Goal: Task Accomplishment & Management: Manage account settings

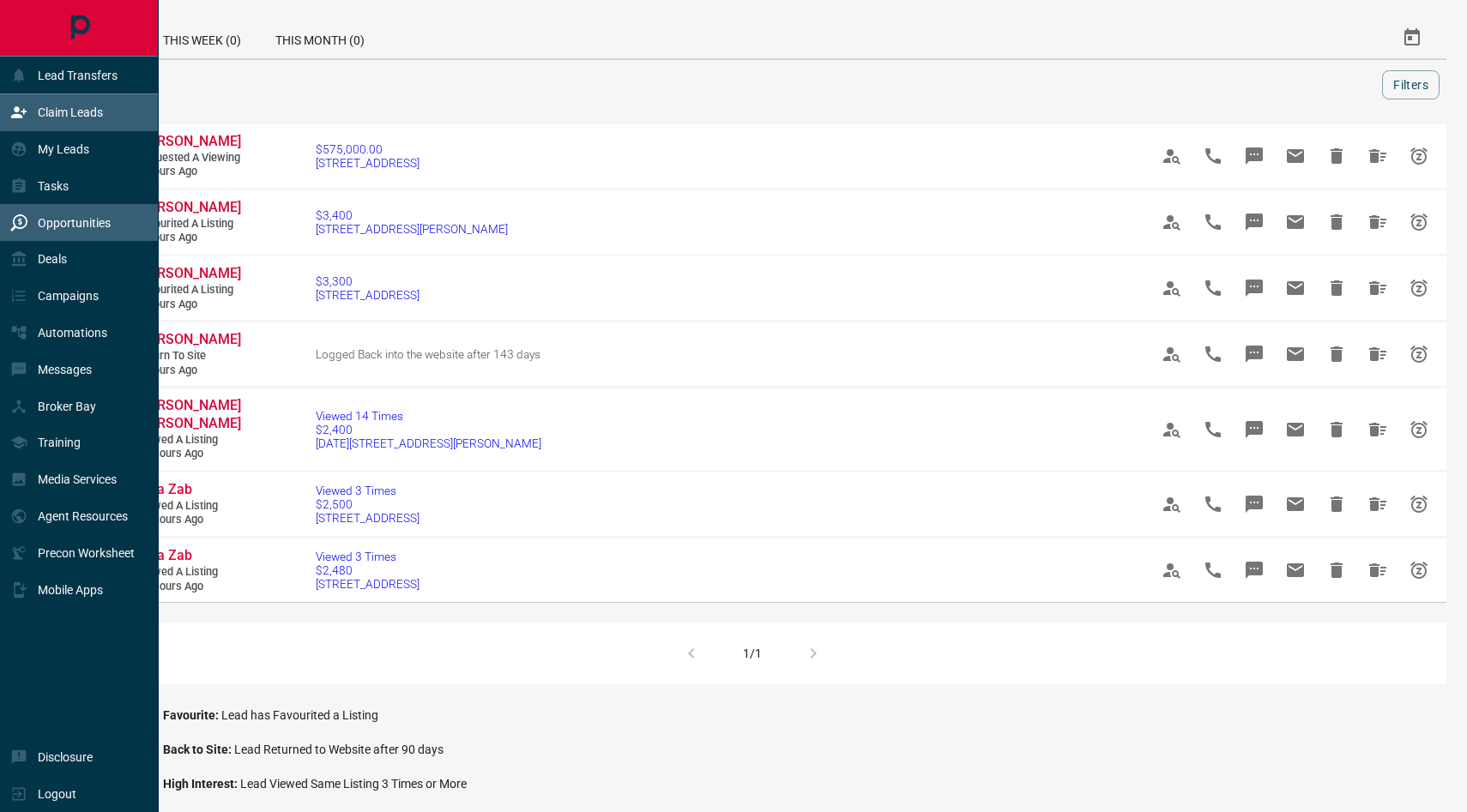
click at [79, 119] on p "Claim Leads" at bounding box center [70, 113] width 65 height 14
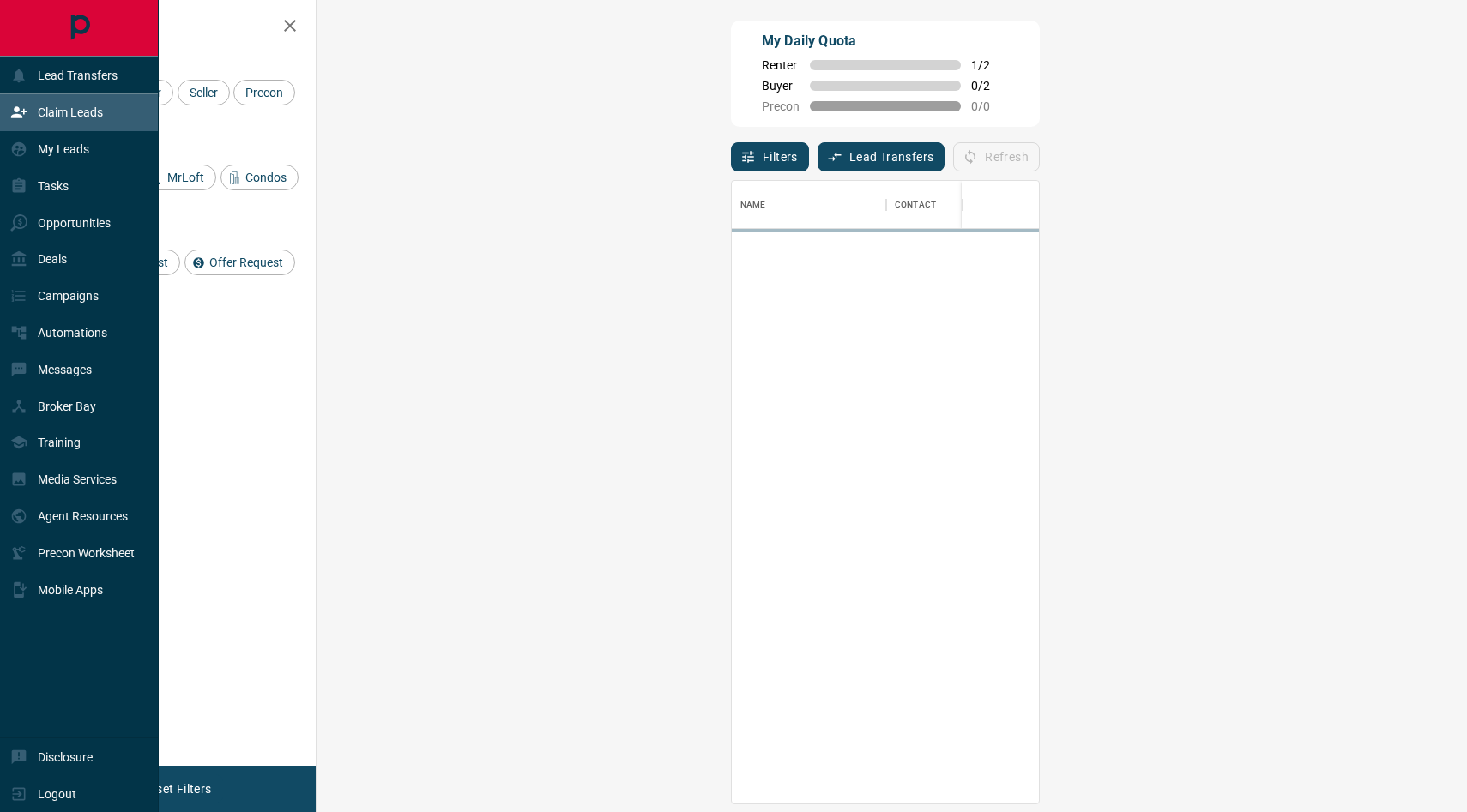
scroll to position [622, 1113]
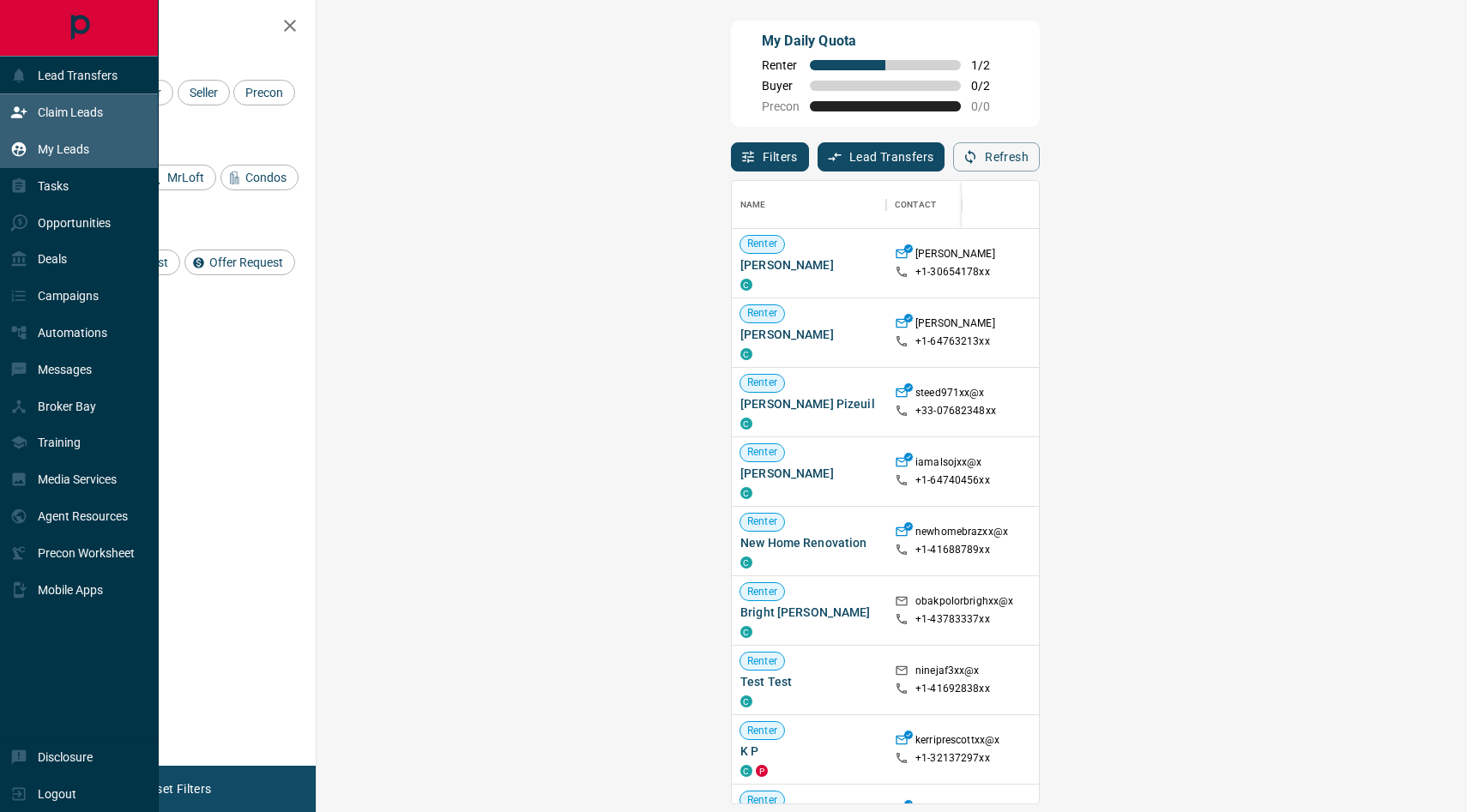
click at [75, 147] on p "My Leads" at bounding box center [64, 149] width 52 height 14
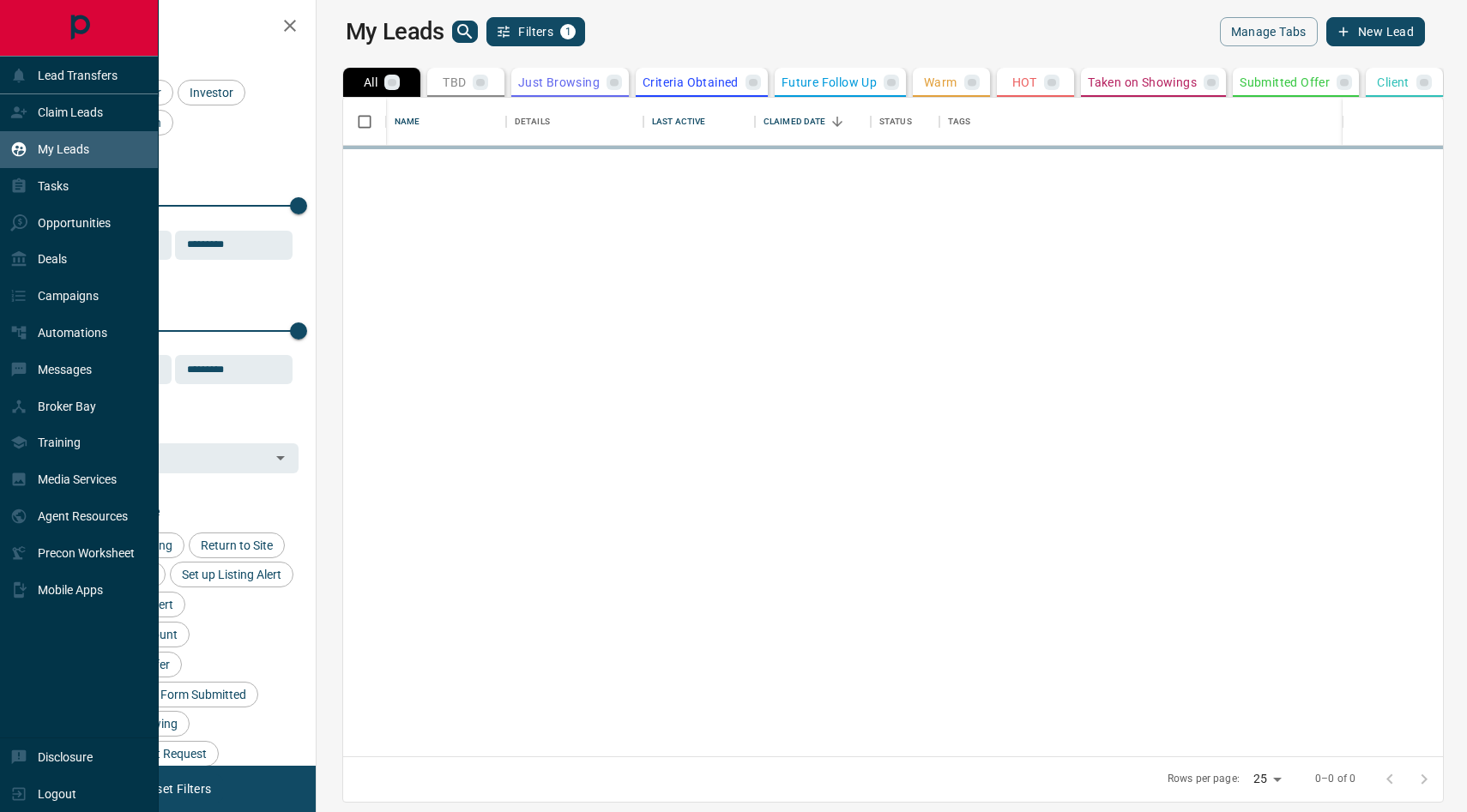
scroll to position [659, 1142]
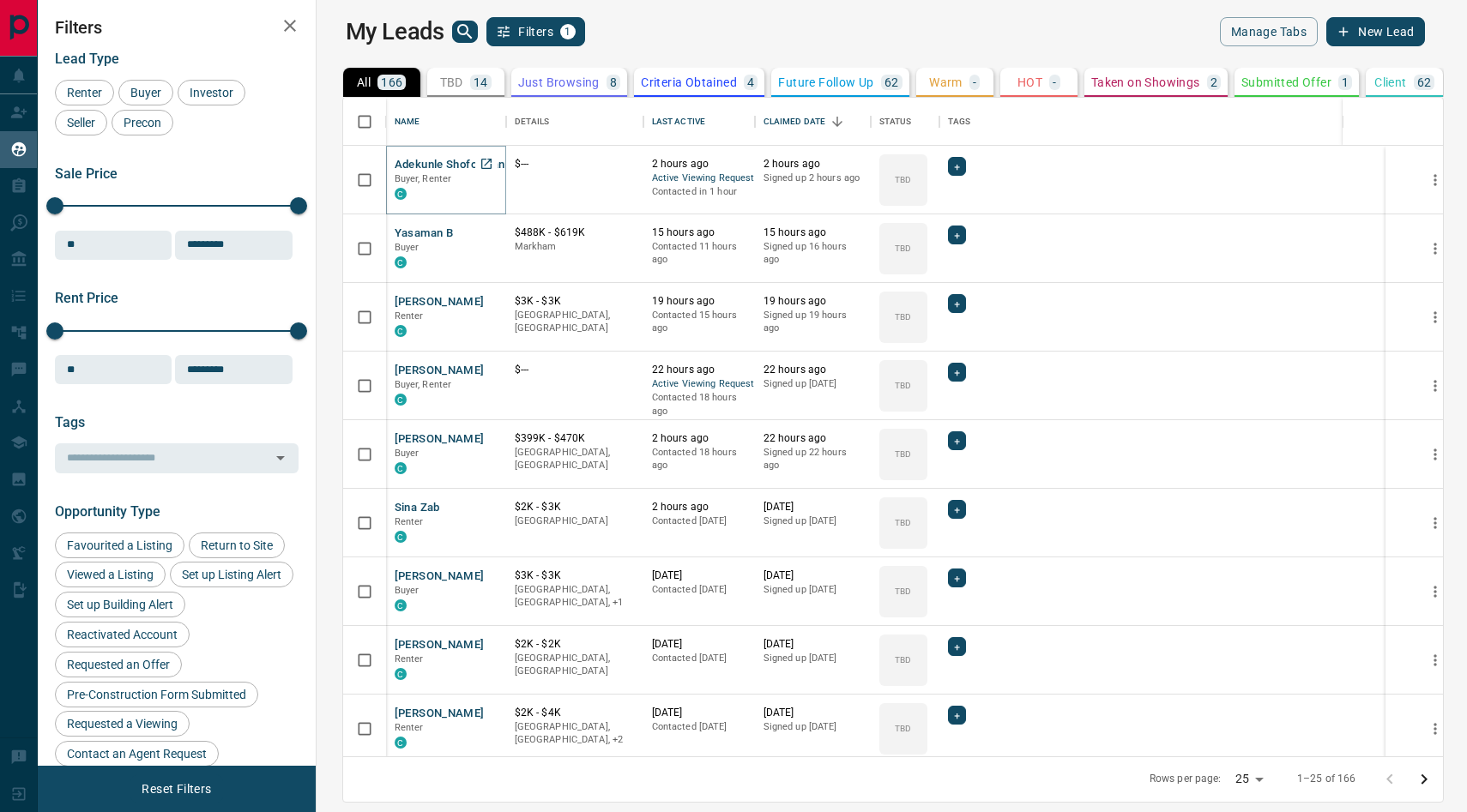
click at [428, 158] on button "Adekunle Shofolahan" at bounding box center [449, 164] width 111 height 16
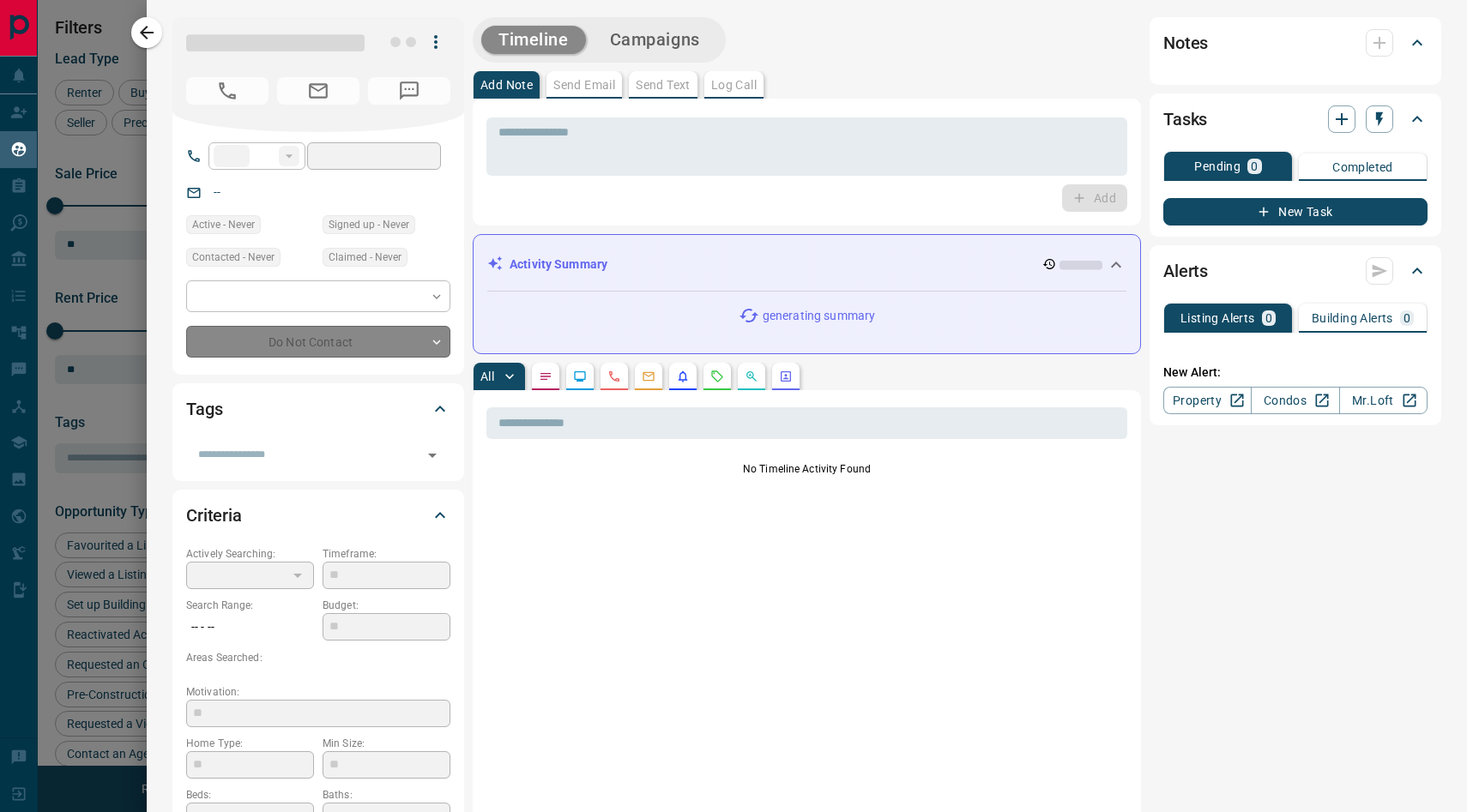
type input "**"
type input "**********"
type input "**"
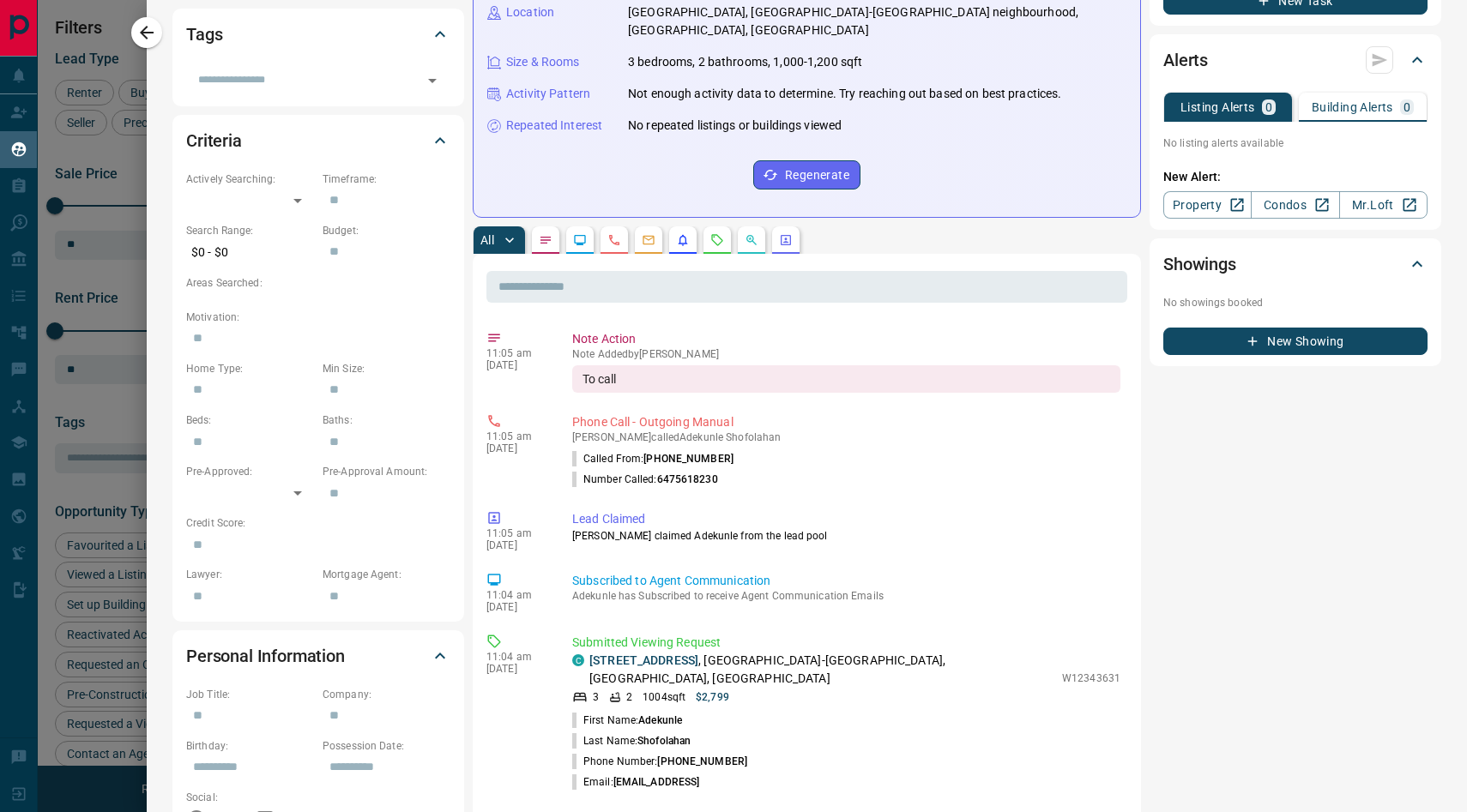
scroll to position [0, 0]
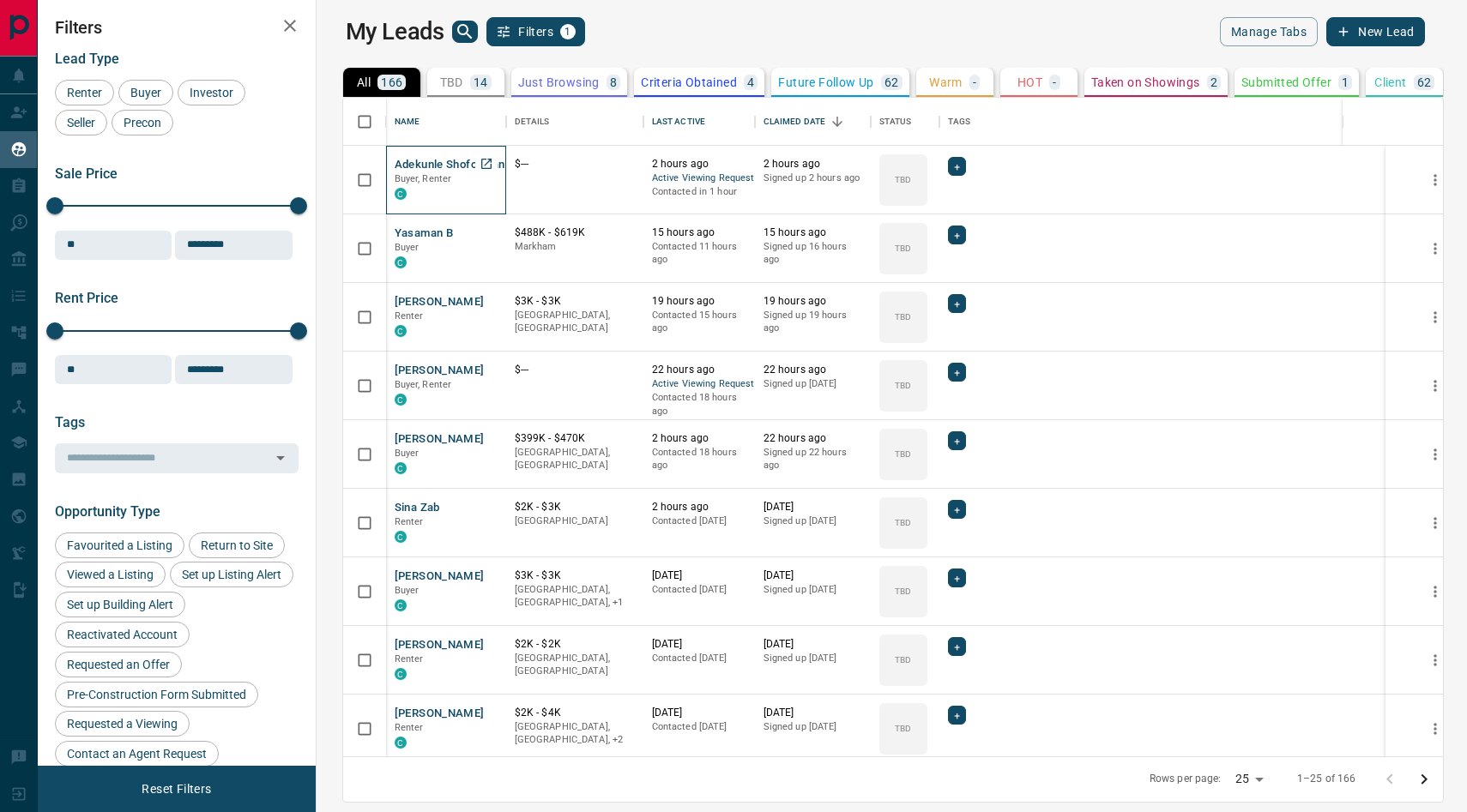
click at [424, 173] on p "Buyer, Renter" at bounding box center [445, 179] width 103 height 14
click at [417, 159] on button "Adekunle Shofolahan" at bounding box center [449, 164] width 111 height 16
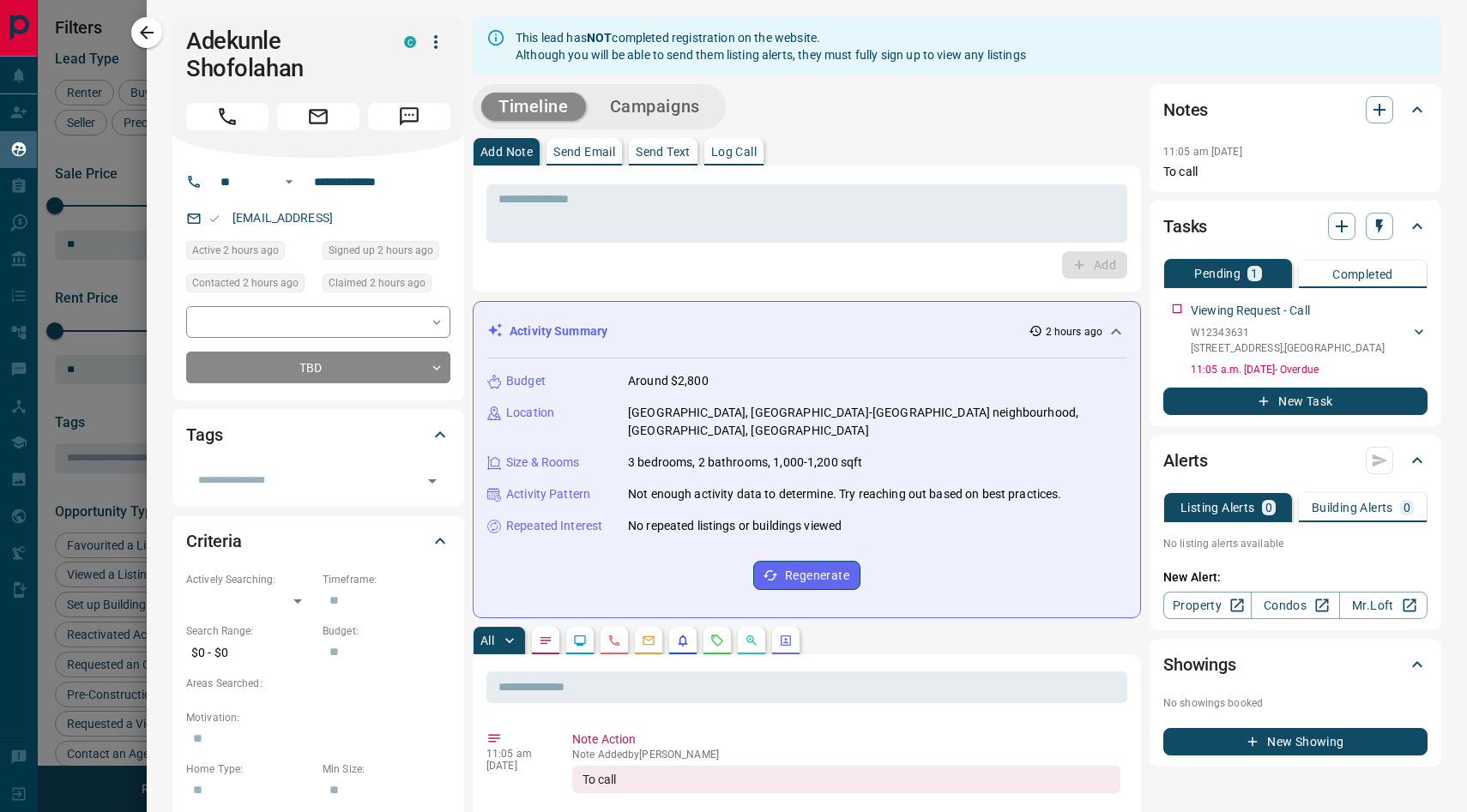
copy link "[EMAIL_ADDRESS]"
drag, startPoint x: 391, startPoint y: 219, endPoint x: 230, endPoint y: 220, distance: 161.0
click at [230, 220] on div "[EMAIL_ADDRESS]" at bounding box center [318, 218] width 264 height 28
drag, startPoint x: 309, startPoint y: 181, endPoint x: 408, endPoint y: 182, distance: 99.0
click at [408, 182] on input "**********" at bounding box center [374, 182] width 134 height 28
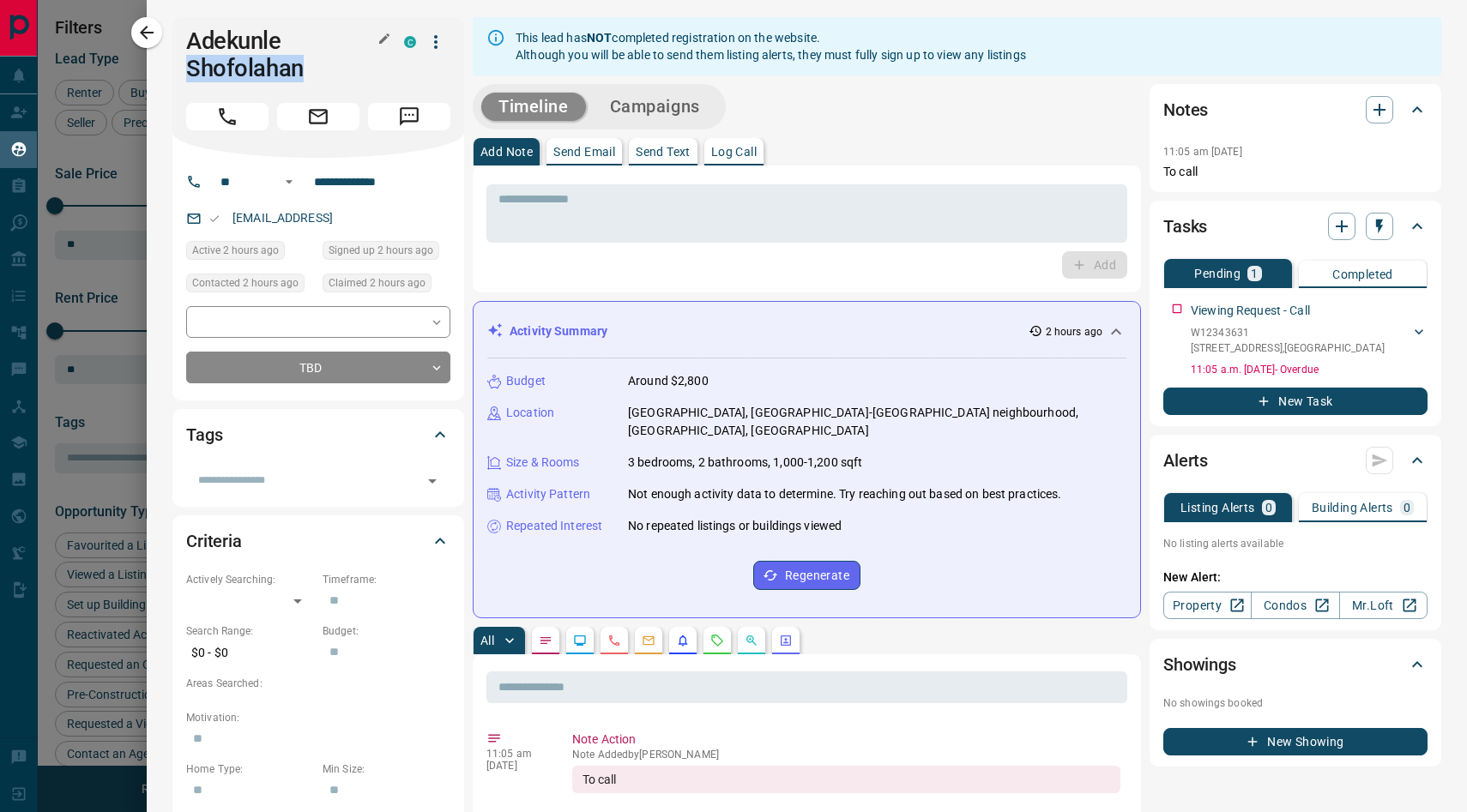
drag, startPoint x: 191, startPoint y: 64, endPoint x: 360, endPoint y: 77, distance: 169.5
click at [360, 77] on h1 "Adekunle Shofolahan" at bounding box center [282, 55] width 192 height 55
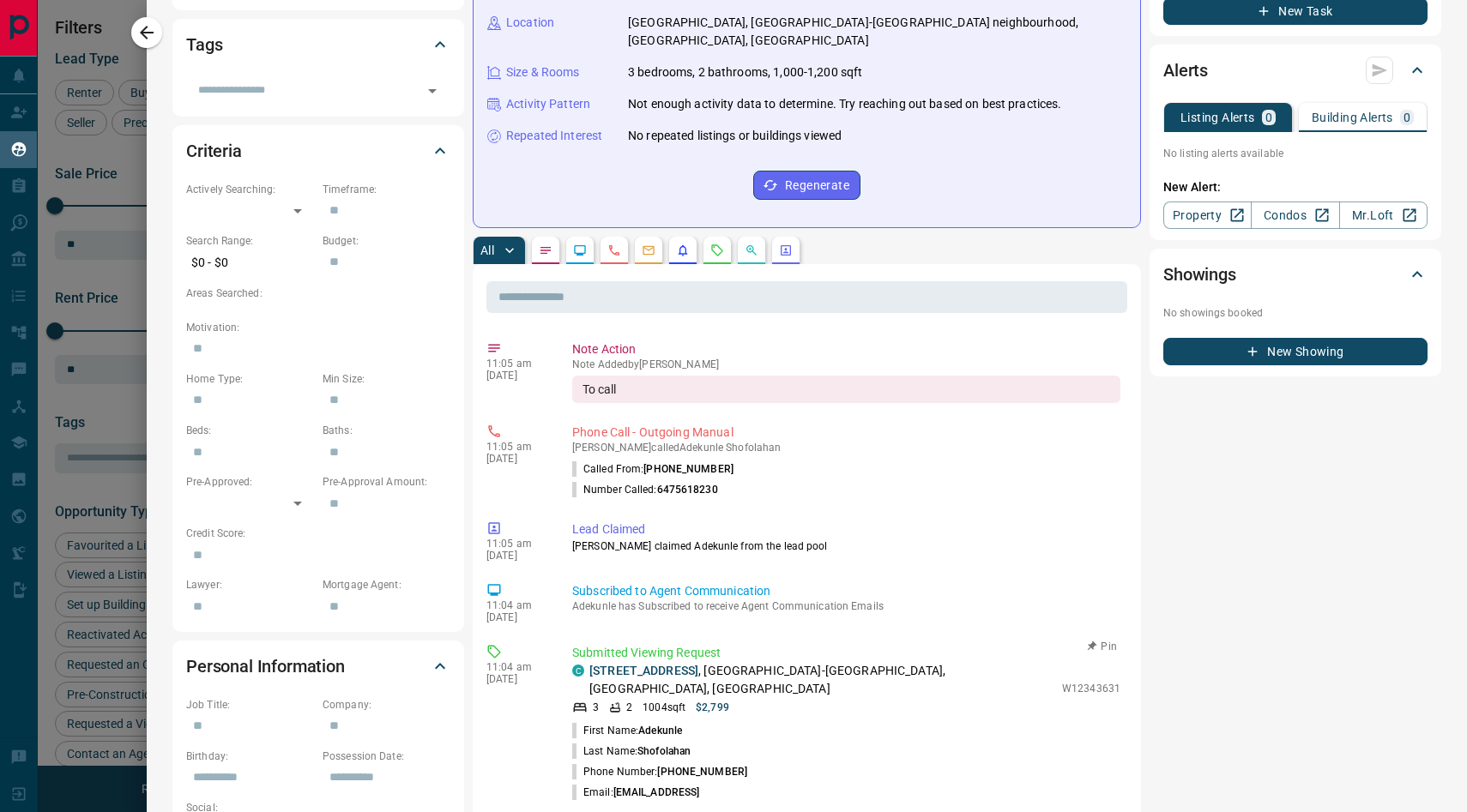
click at [1062, 662] on div "C [STREET_ADDRESS] 3 2 1004 sqft $2,799 W12343631" at bounding box center [846, 687] width 548 height 53
drag, startPoint x: 732, startPoint y: 652, endPoint x: 618, endPoint y: 651, distance: 114.0
click at [618, 662] on p "[STREET_ADDRESS]" at bounding box center [821, 679] width 464 height 36
drag, startPoint x: 731, startPoint y: 650, endPoint x: 623, endPoint y: 651, distance: 108.0
click at [623, 662] on p "[STREET_ADDRESS]" at bounding box center [821, 679] width 464 height 36
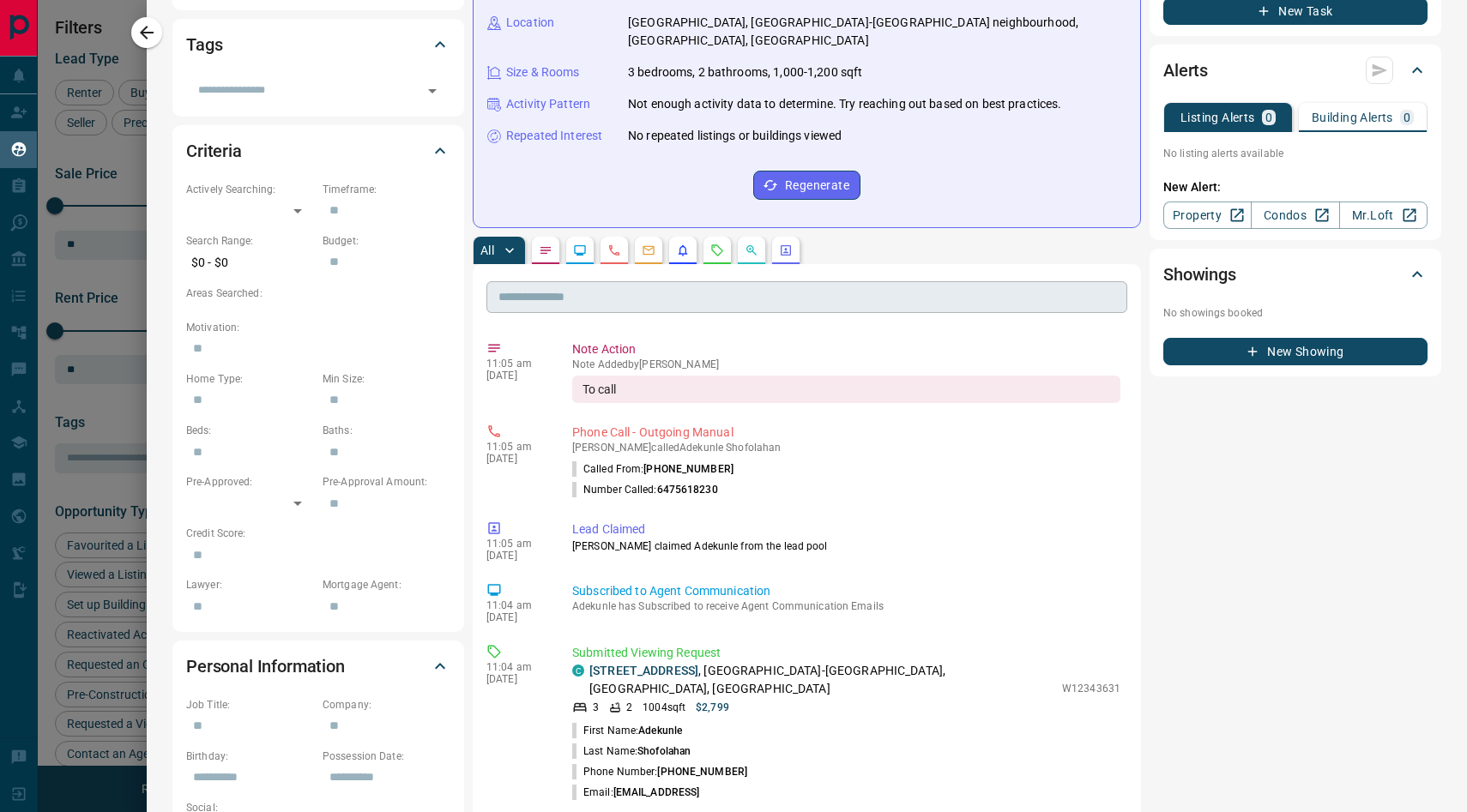
scroll to position [0, 0]
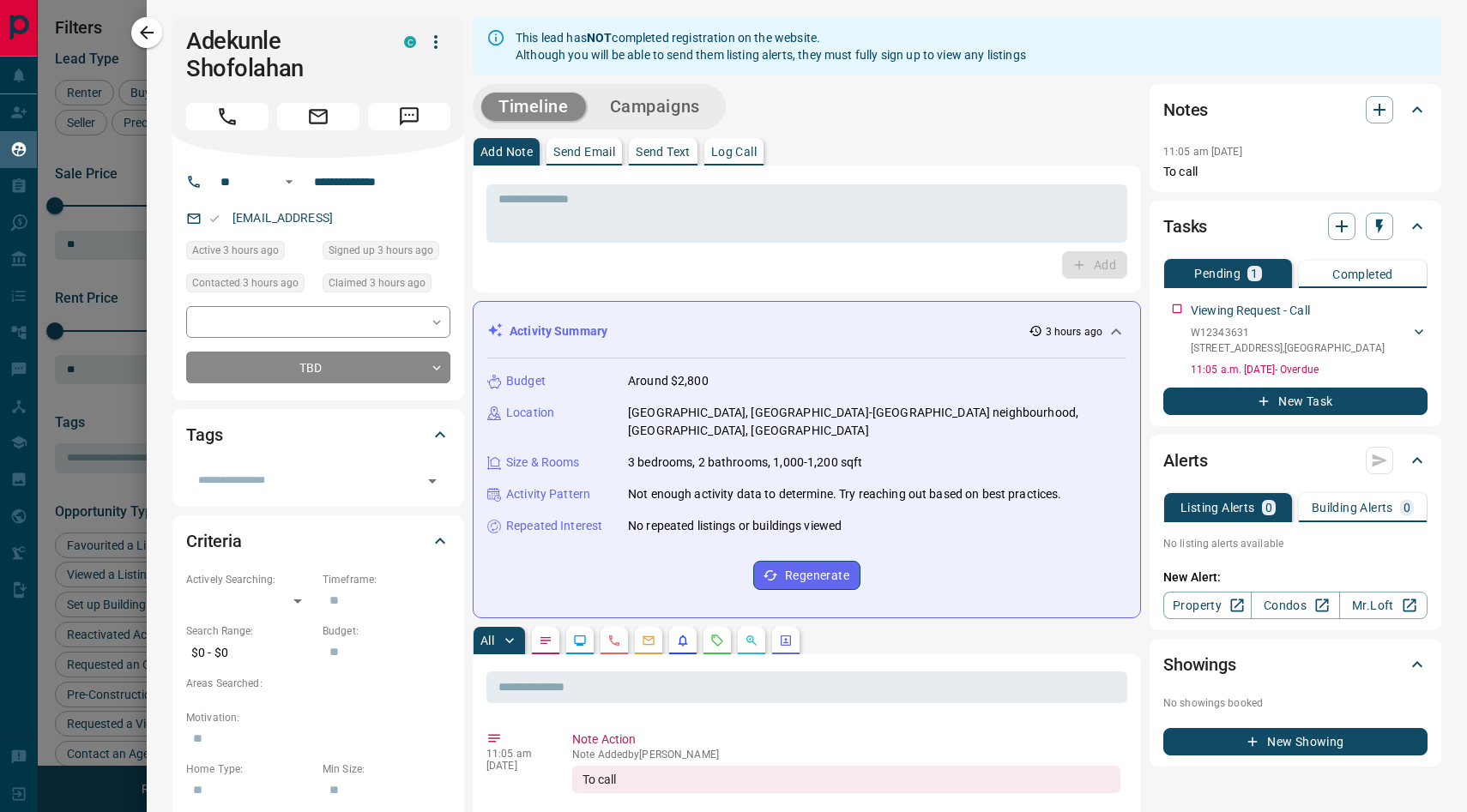
drag, startPoint x: 229, startPoint y: 217, endPoint x: 389, endPoint y: 216, distance: 160.0
click at [389, 216] on div "[EMAIL_ADDRESS]" at bounding box center [318, 218] width 264 height 28
copy link "[EMAIL_ADDRESS]"
click at [737, 156] on p "Log Call" at bounding box center [734, 151] width 46 height 12
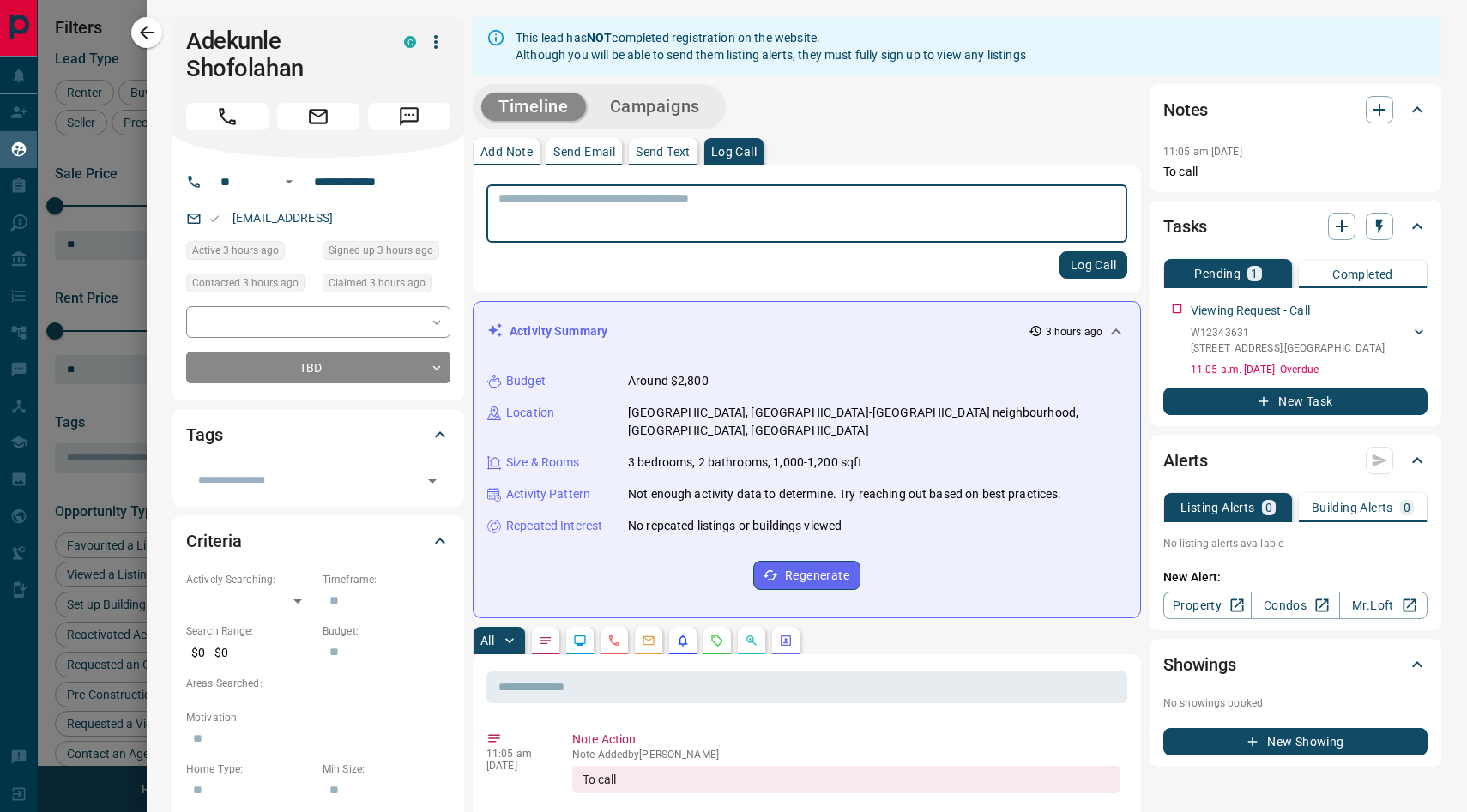
click at [696, 230] on textarea at bounding box center [806, 214] width 617 height 44
click at [1000, 195] on textarea "**********" at bounding box center [806, 214] width 617 height 44
click at [1098, 202] on textarea "**********" at bounding box center [806, 214] width 617 height 44
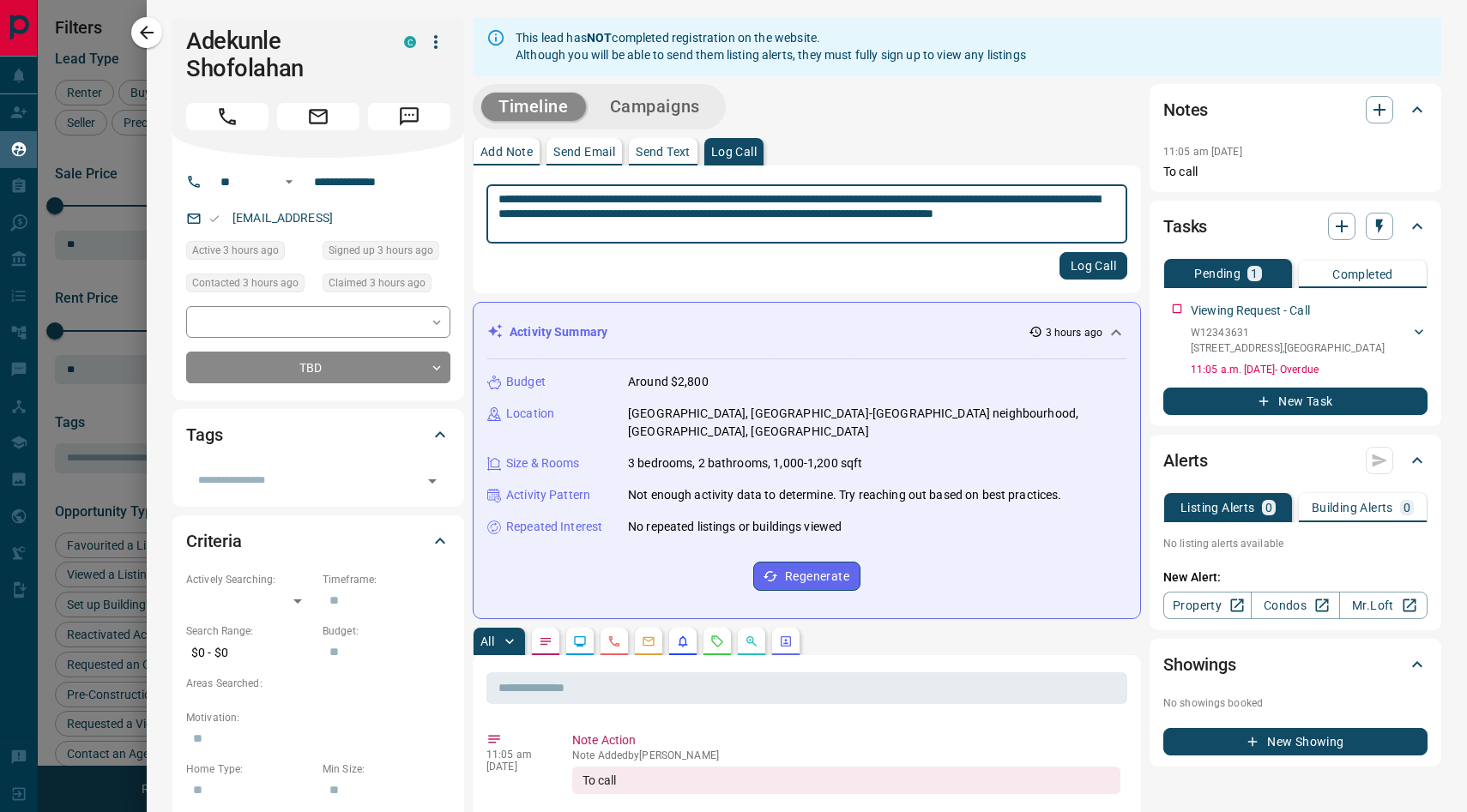
type textarea "**********"
click at [1102, 266] on button "Log Call" at bounding box center [1093, 266] width 68 height 28
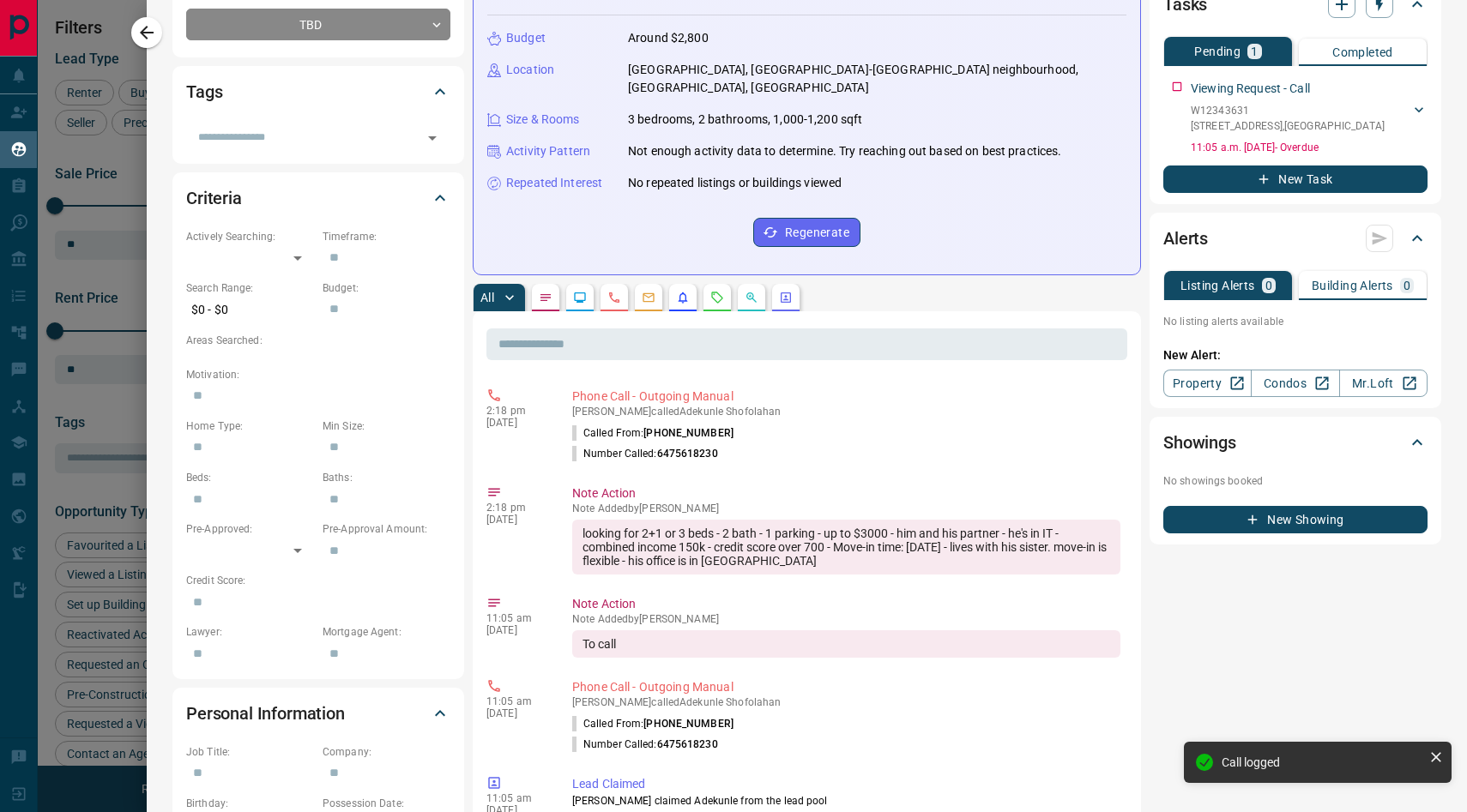
scroll to position [348, 0]
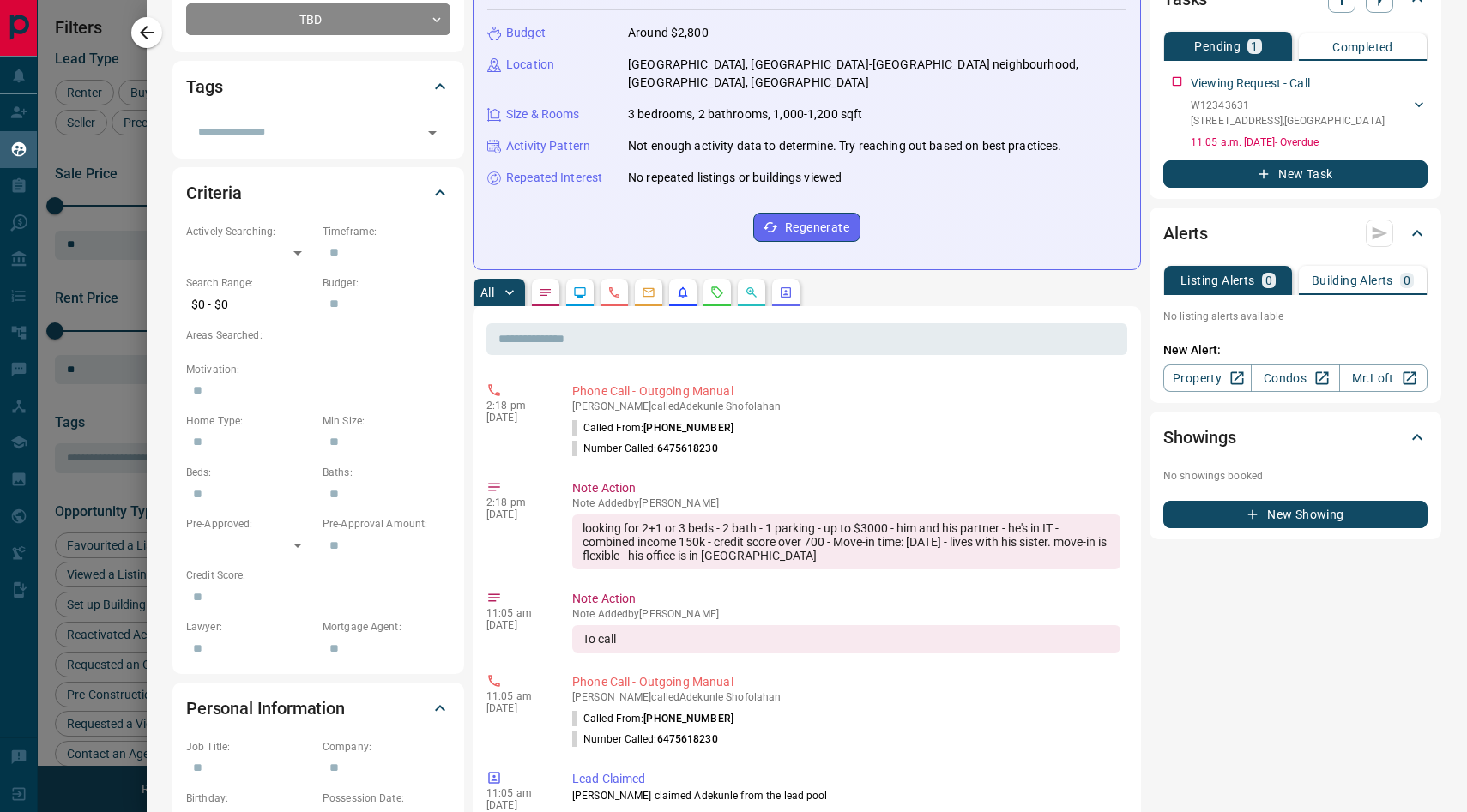
click at [103, 416] on div at bounding box center [734, 406] width 1467 height 812
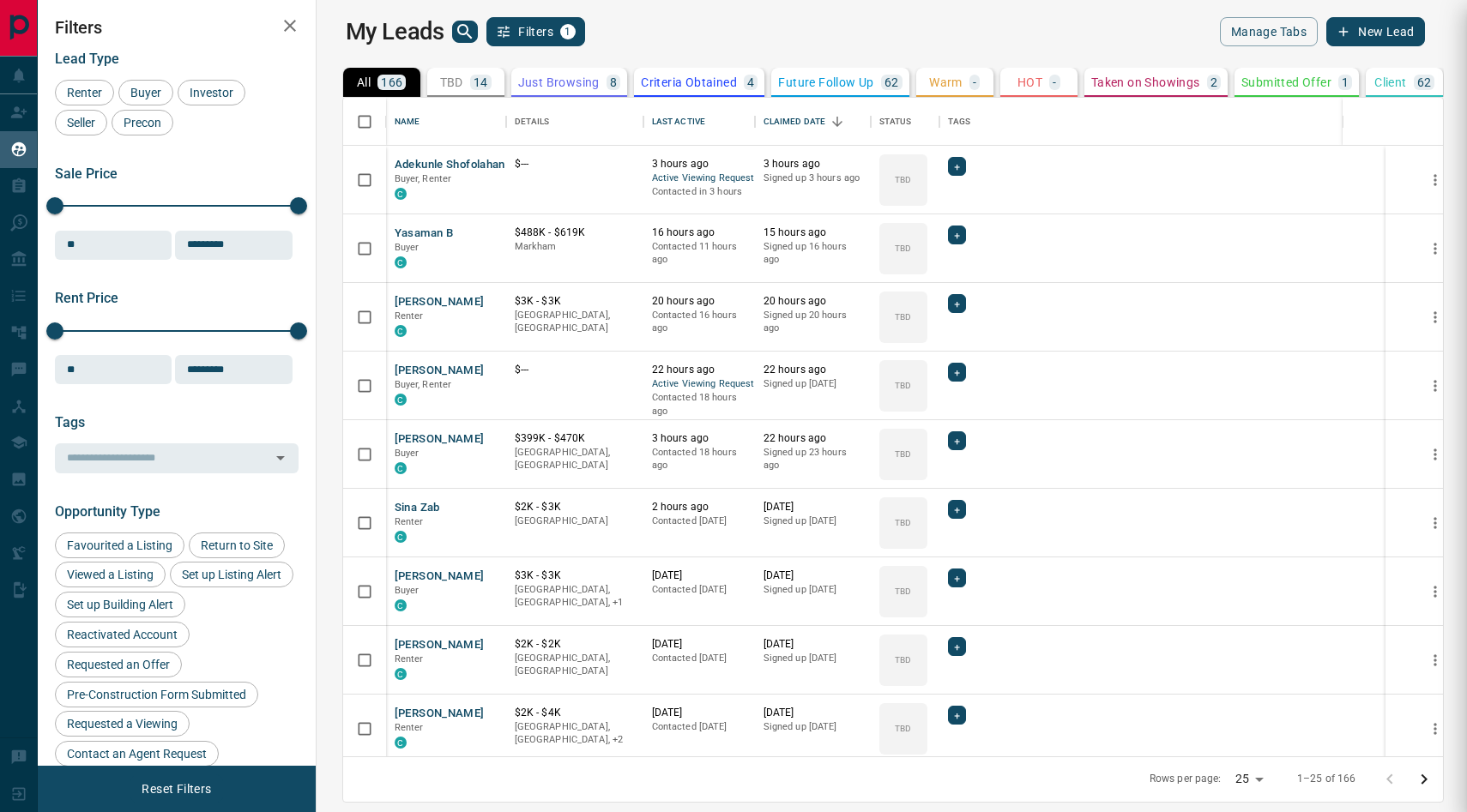
scroll to position [0, 0]
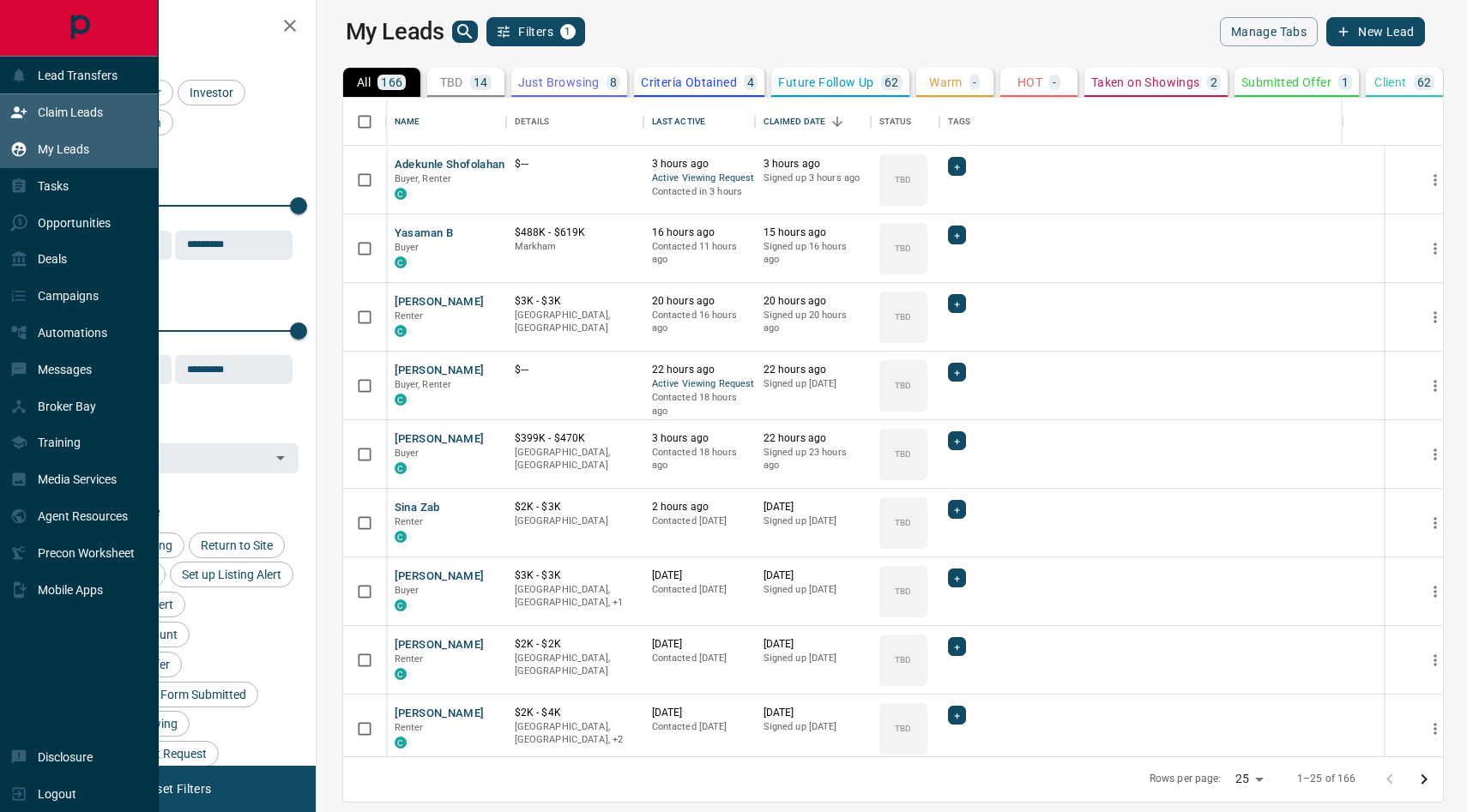
click at [52, 114] on p "Claim Leads" at bounding box center [70, 113] width 65 height 14
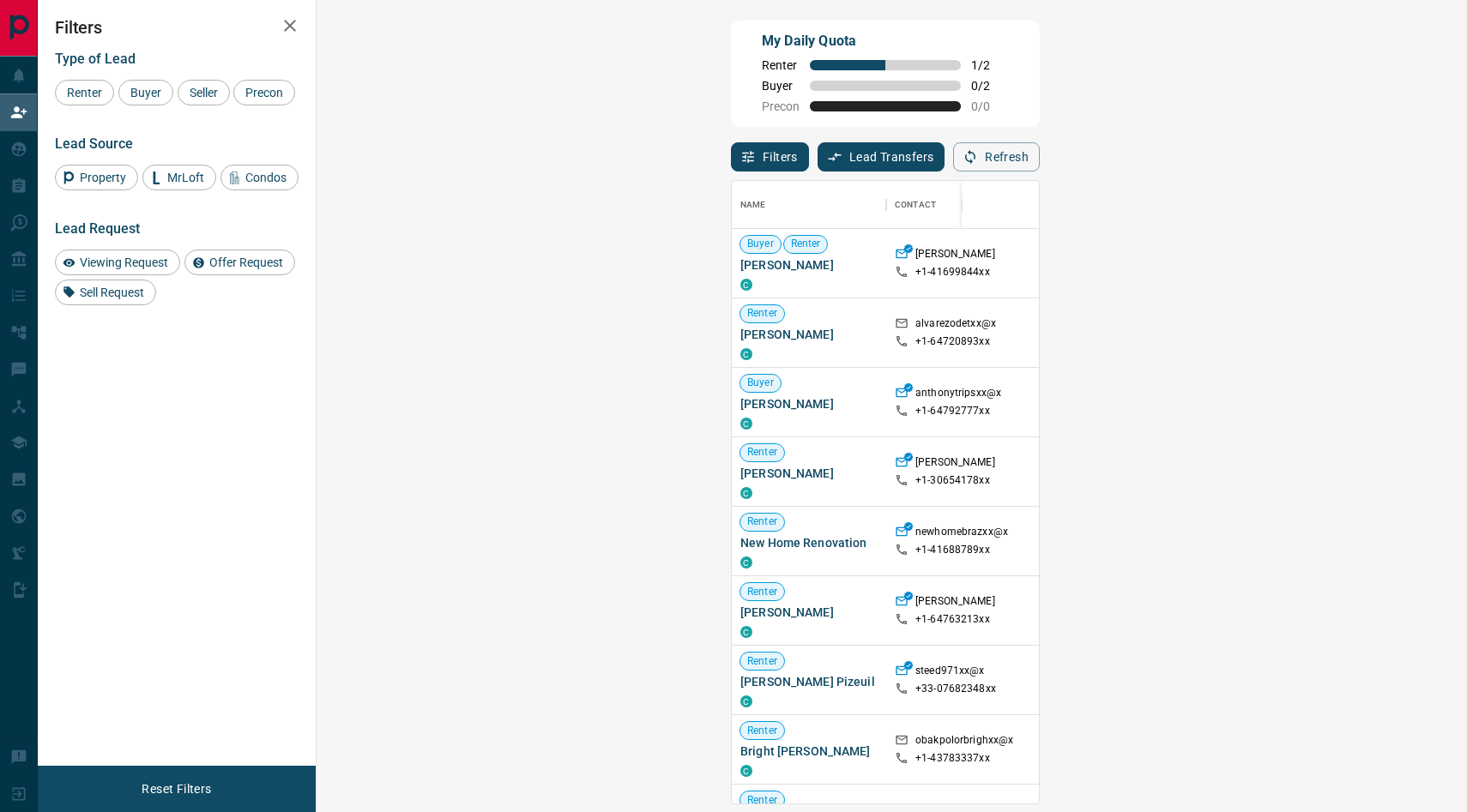
scroll to position [622, 1113]
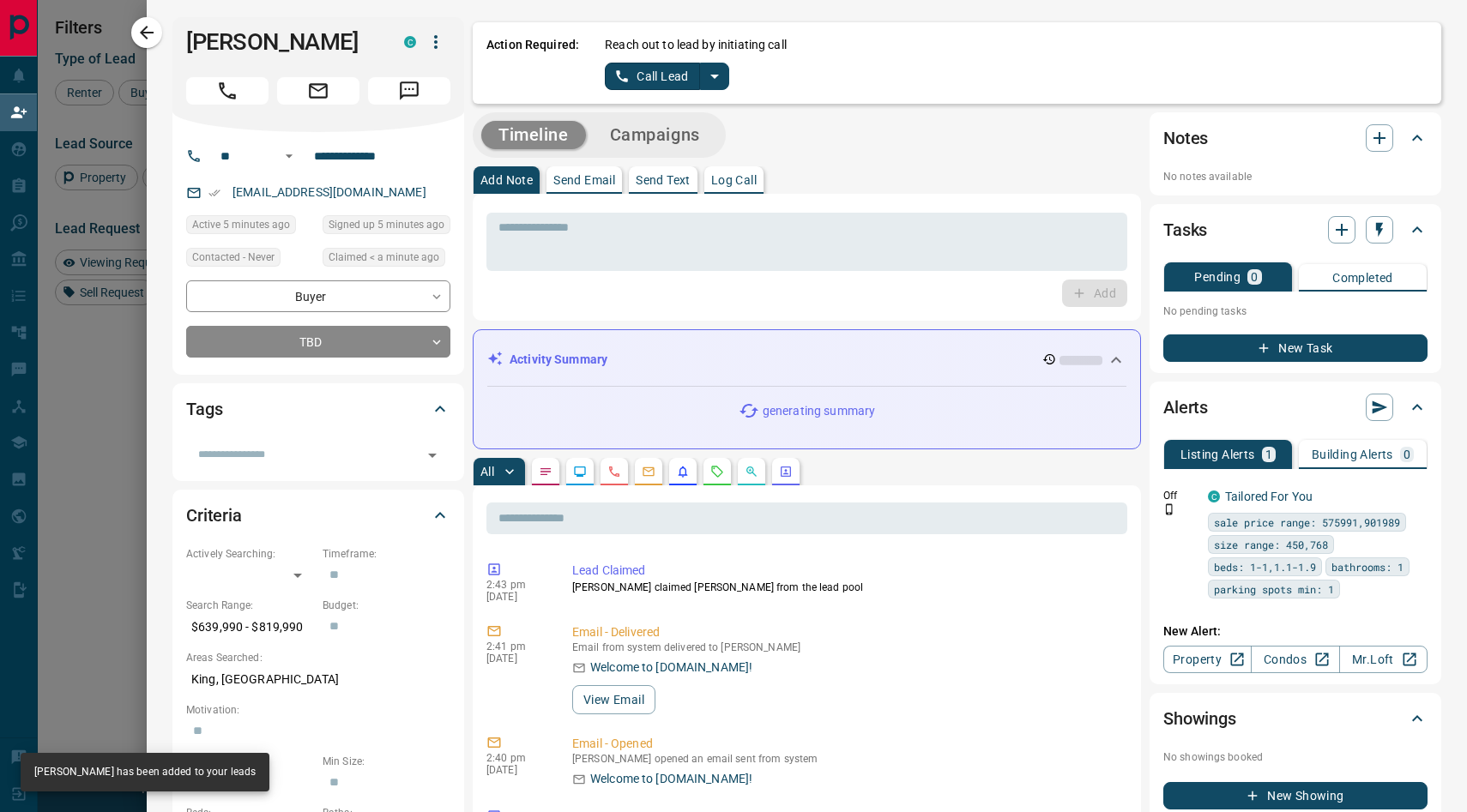
click at [709, 76] on icon "split button" at bounding box center [715, 76] width 21 height 21
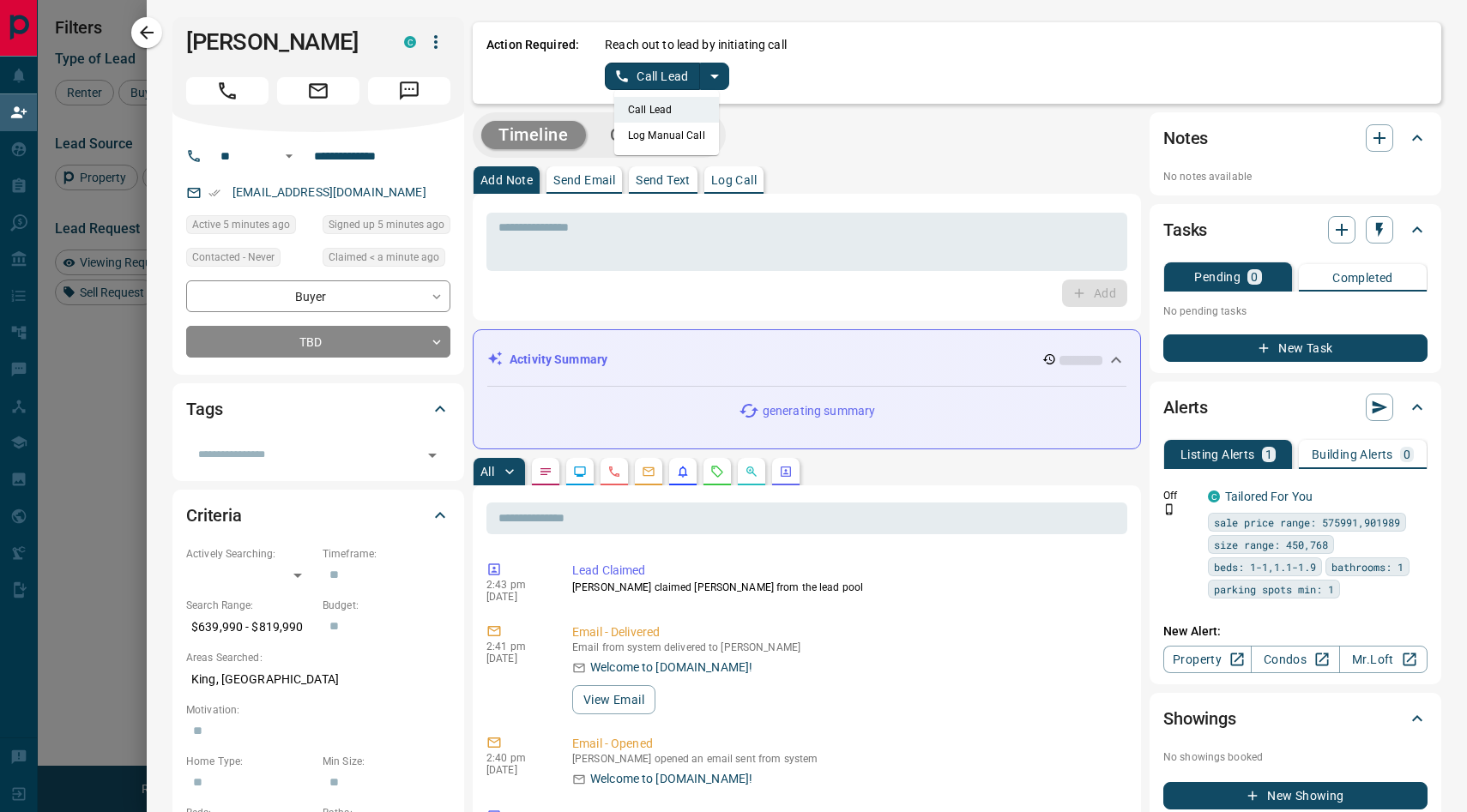
click at [657, 133] on li "Log Manual Call" at bounding box center [666, 135] width 105 height 26
click at [635, 79] on button "Log Manual Call" at bounding box center [662, 77] width 114 height 28
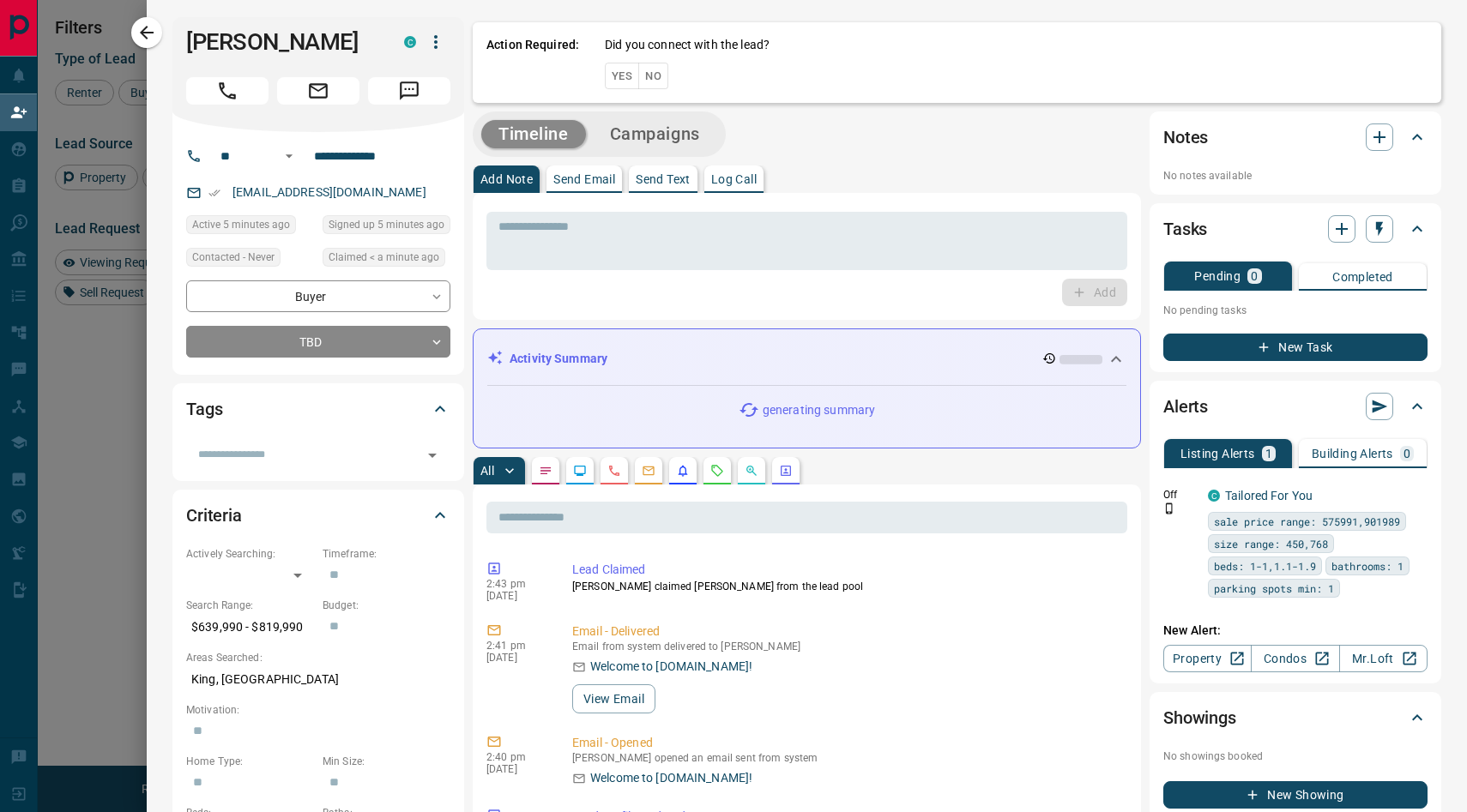
click at [616, 73] on button "Yes" at bounding box center [622, 76] width 34 height 27
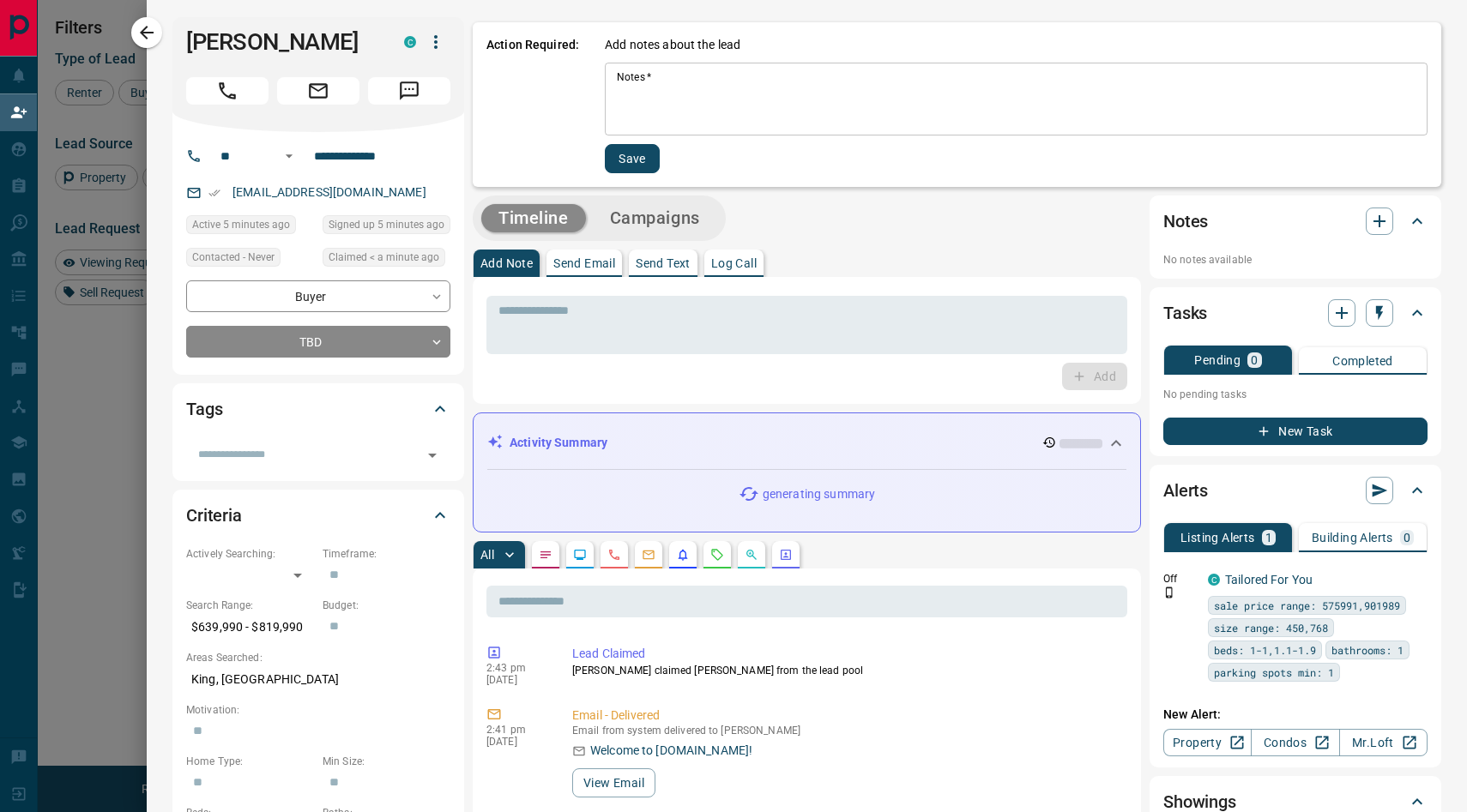
click at [684, 89] on textarea "Notes   *" at bounding box center [1016, 100] width 798 height 59
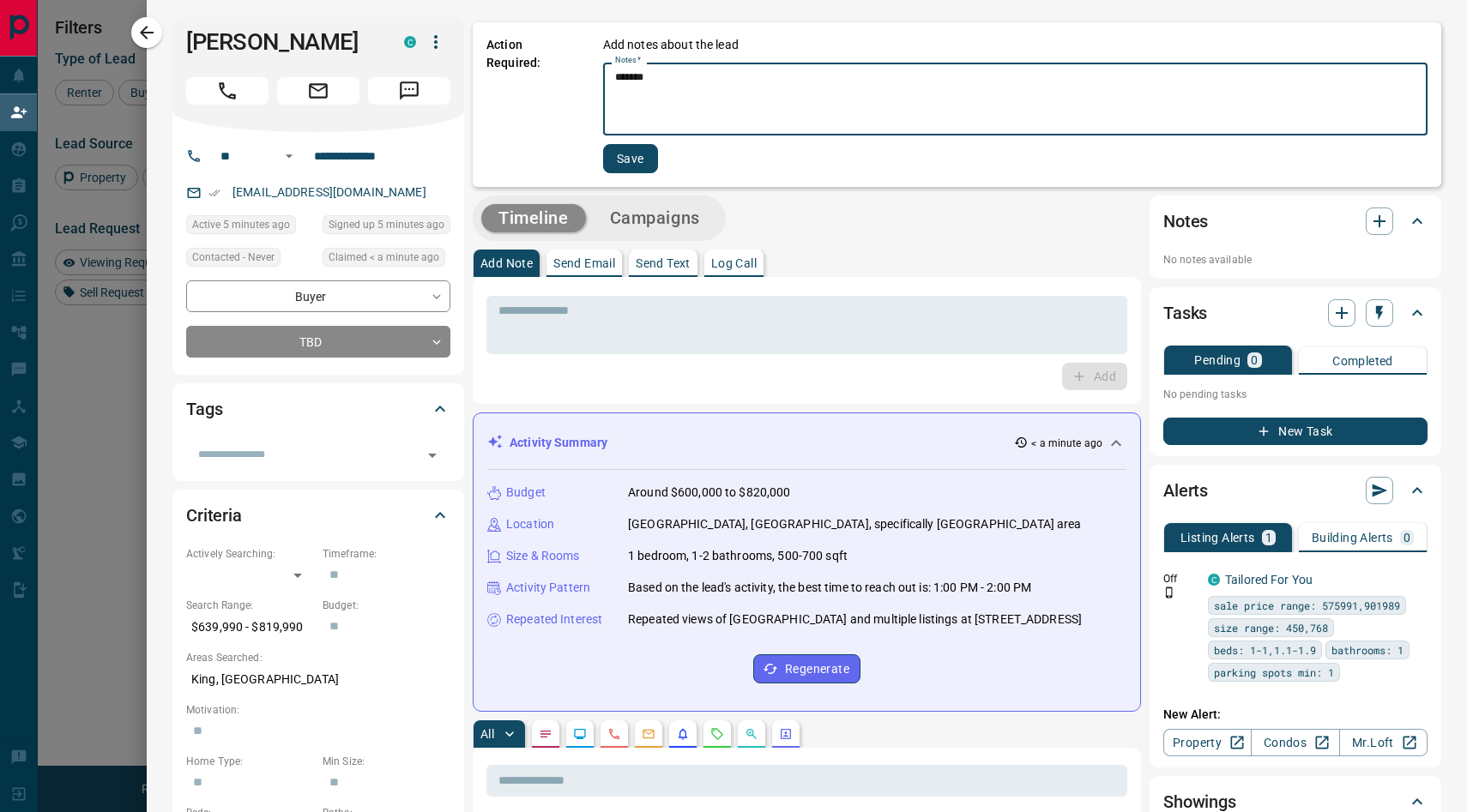
type textarea "*******"
click at [631, 162] on button "Save" at bounding box center [630, 158] width 55 height 29
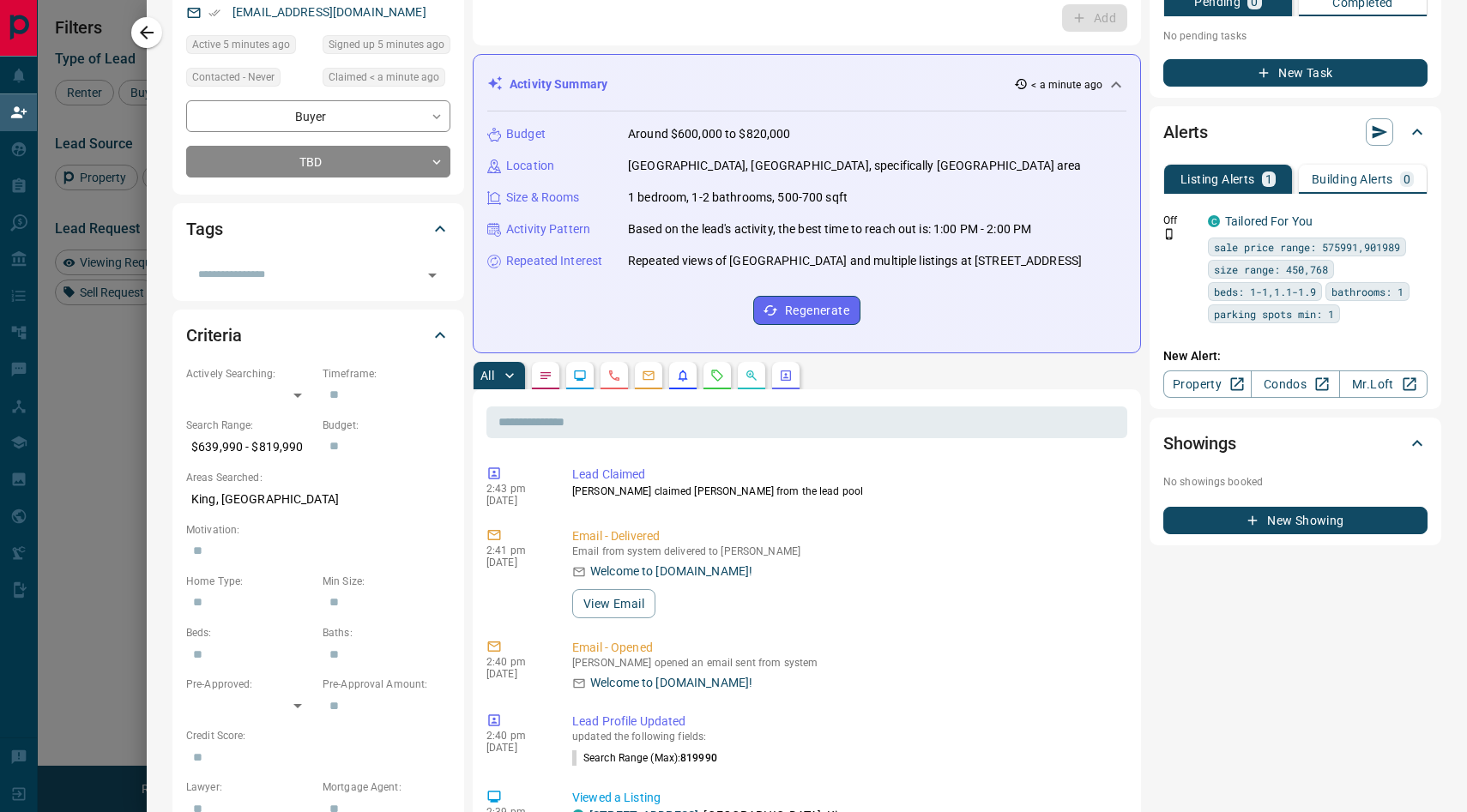
scroll to position [0, 0]
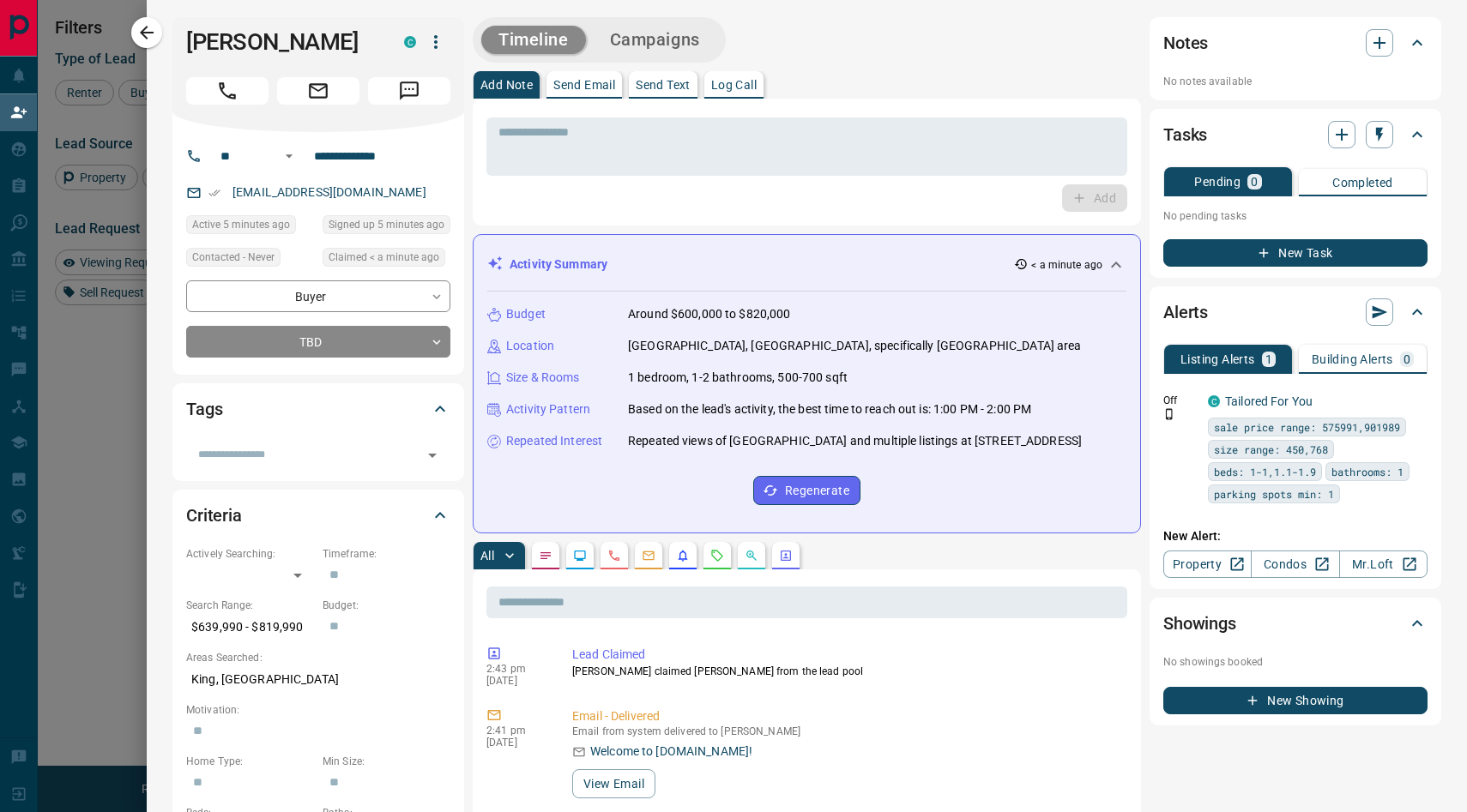
click at [72, 456] on div at bounding box center [734, 406] width 1467 height 812
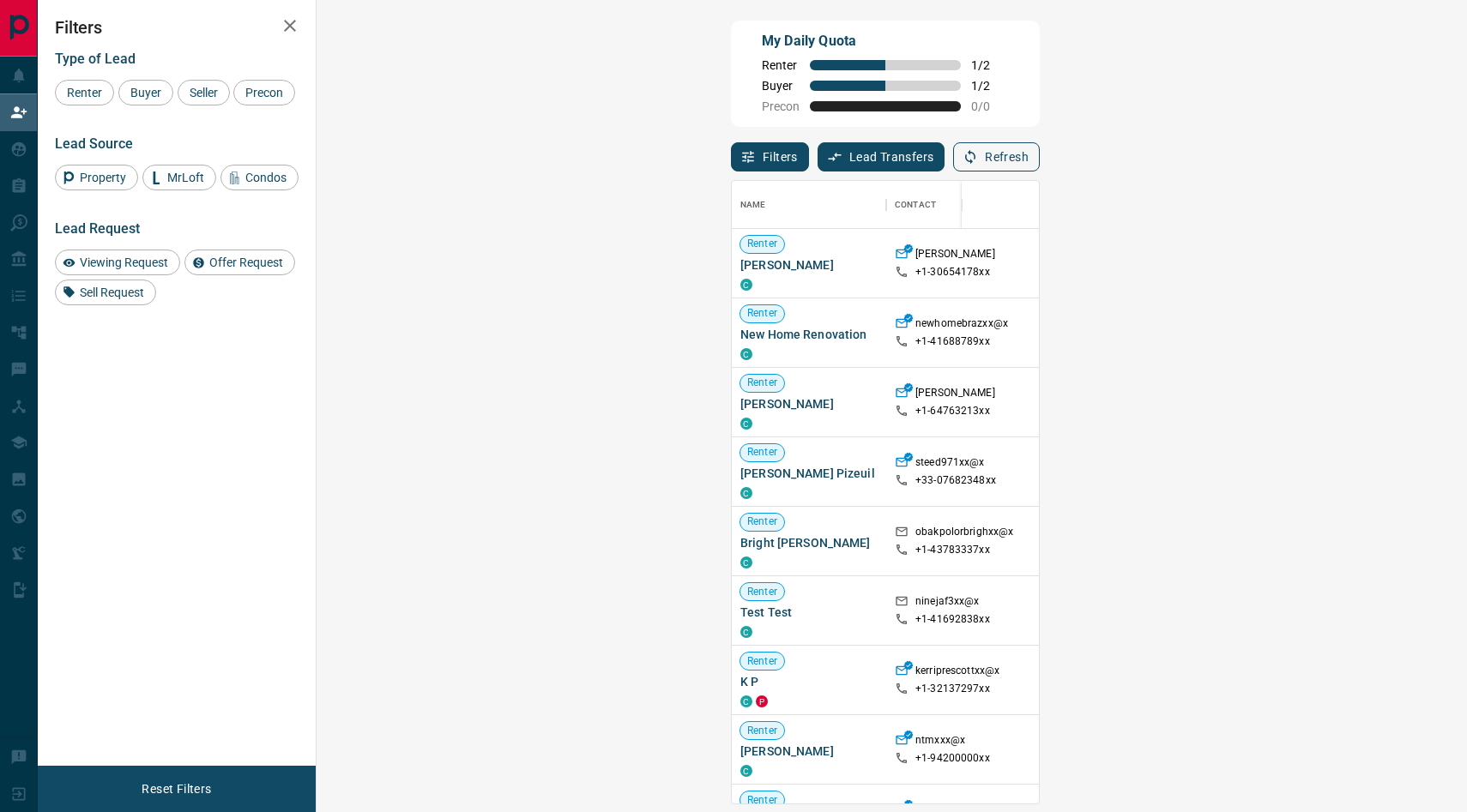
click at [1039, 150] on button "Refresh" at bounding box center [996, 156] width 87 height 29
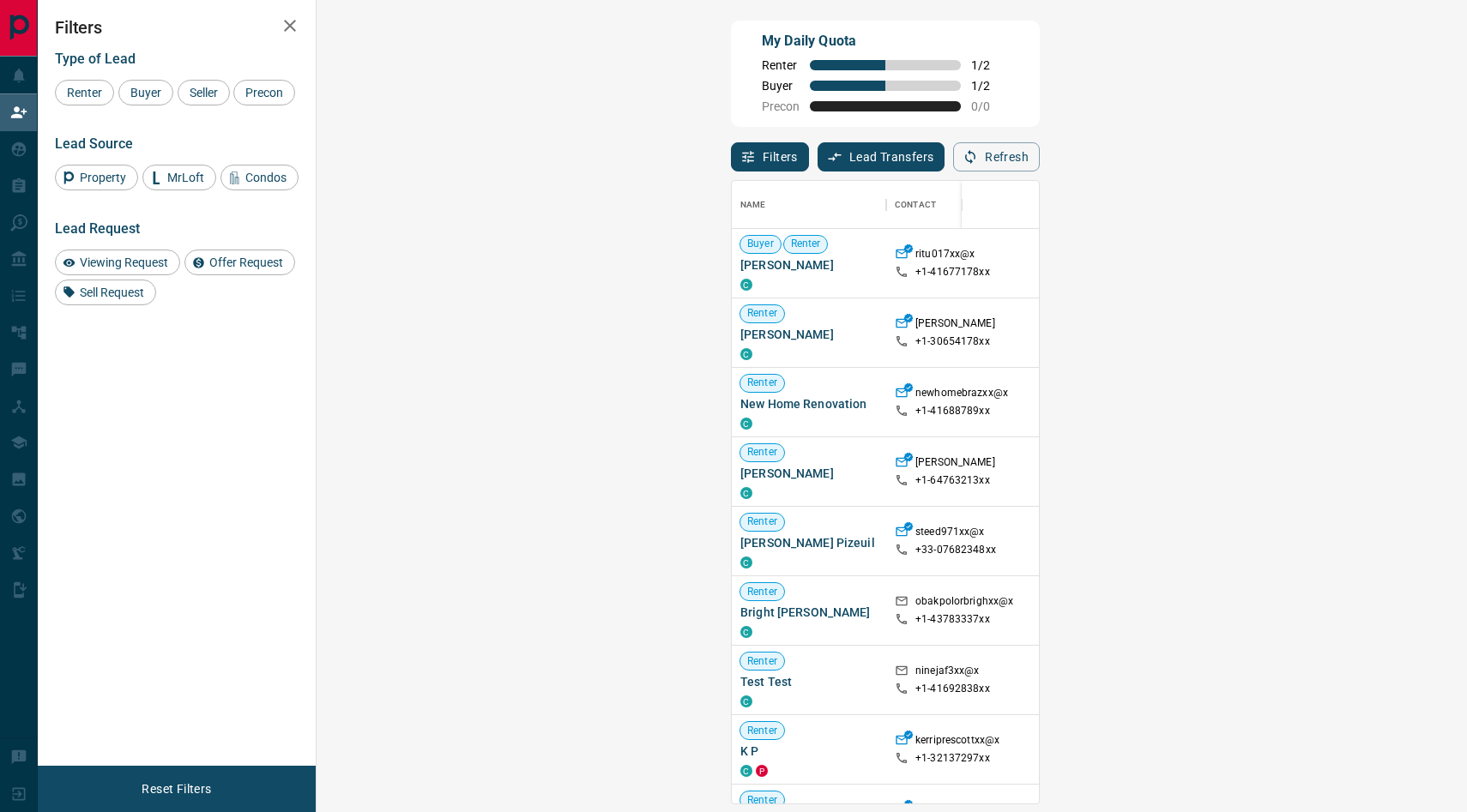
click at [1039, 138] on div "Filters Lead Transfers 0 Refresh" at bounding box center [885, 148] width 309 height 45
click at [1039, 163] on button "Refresh" at bounding box center [996, 156] width 87 height 29
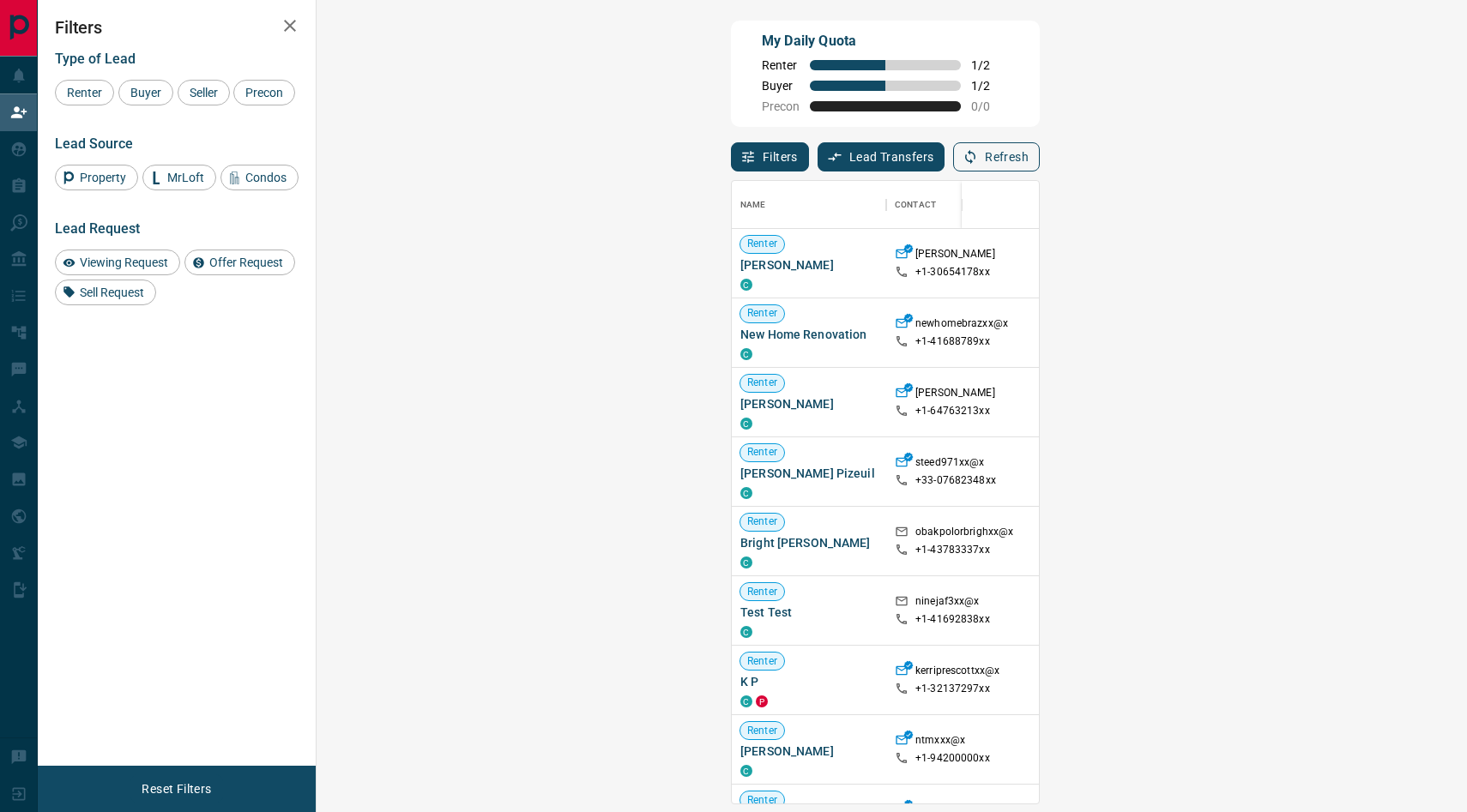
click at [1039, 162] on button "Refresh" at bounding box center [996, 156] width 87 height 29
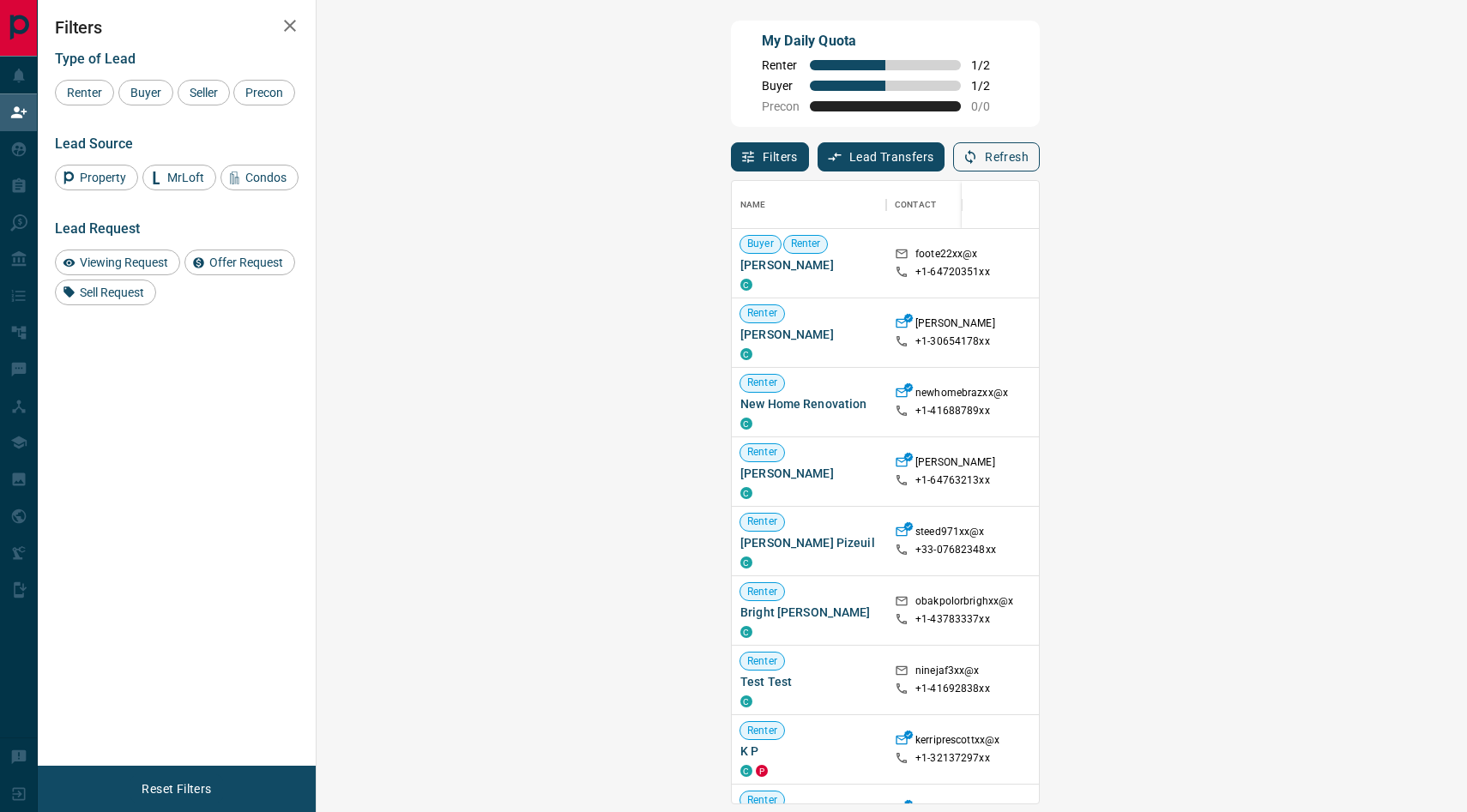
click at [1039, 162] on button "Refresh" at bounding box center [996, 156] width 87 height 29
click at [1039, 163] on button "Refresh" at bounding box center [996, 156] width 87 height 29
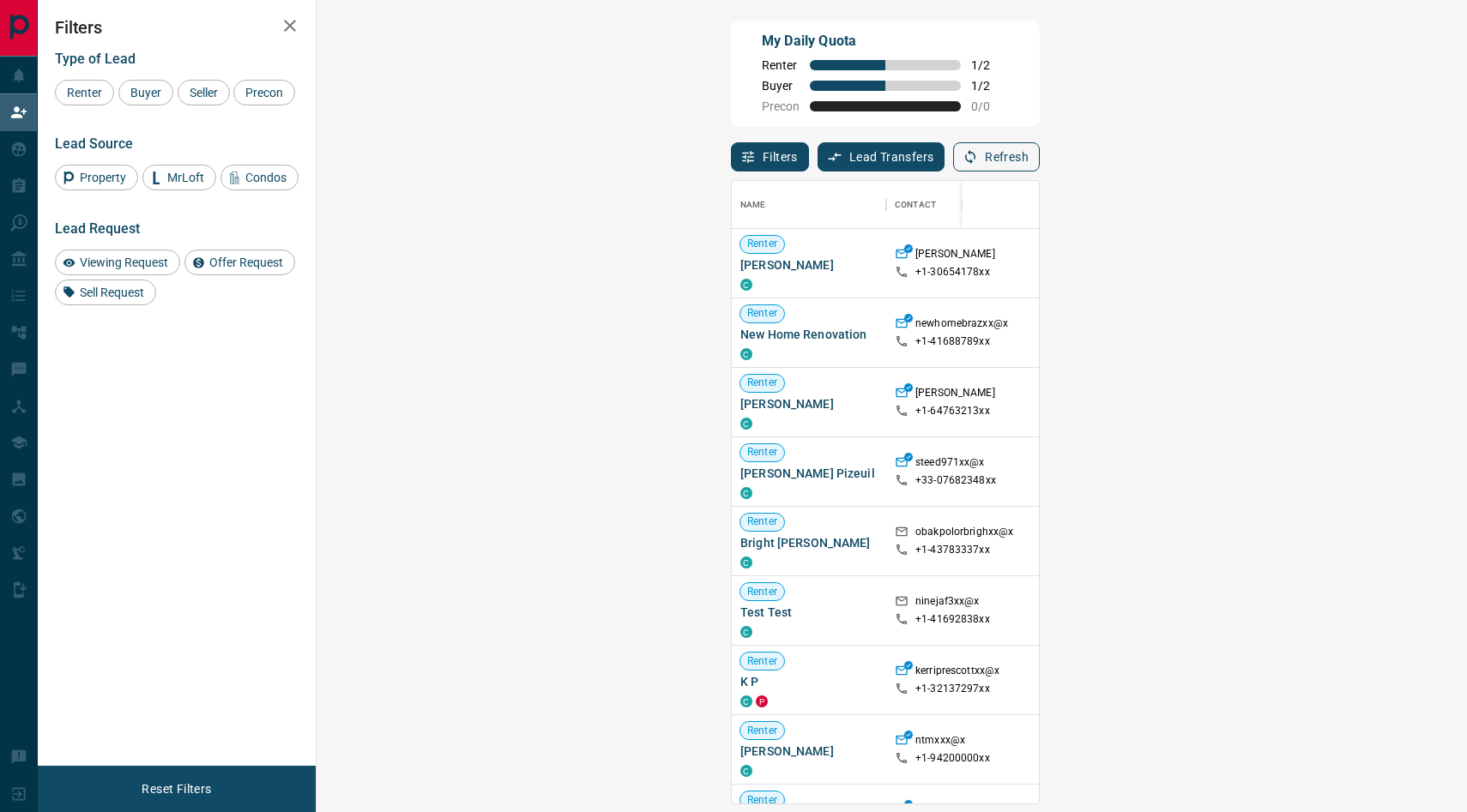
click at [1039, 156] on button "Refresh" at bounding box center [996, 156] width 87 height 29
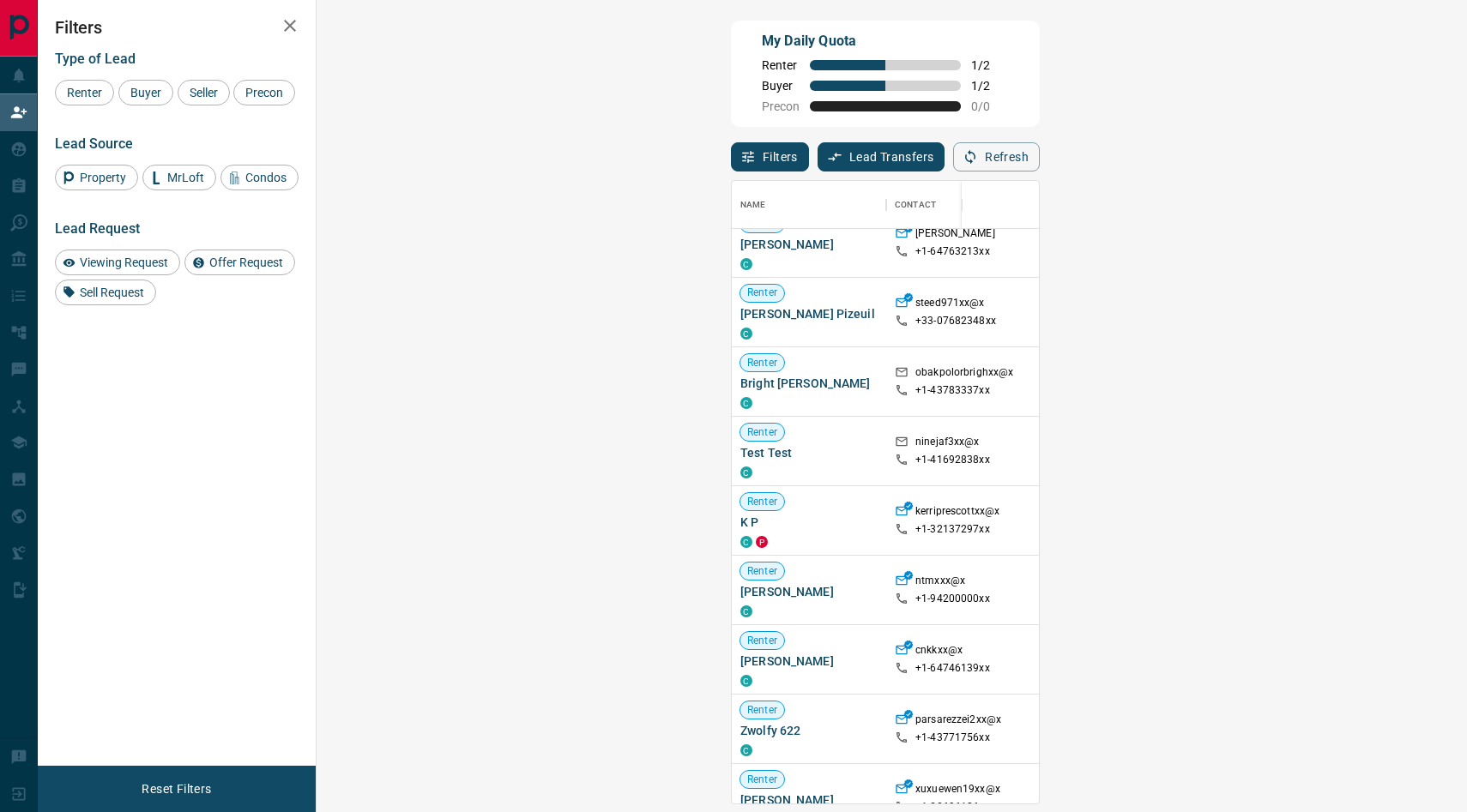
scroll to position [0, 0]
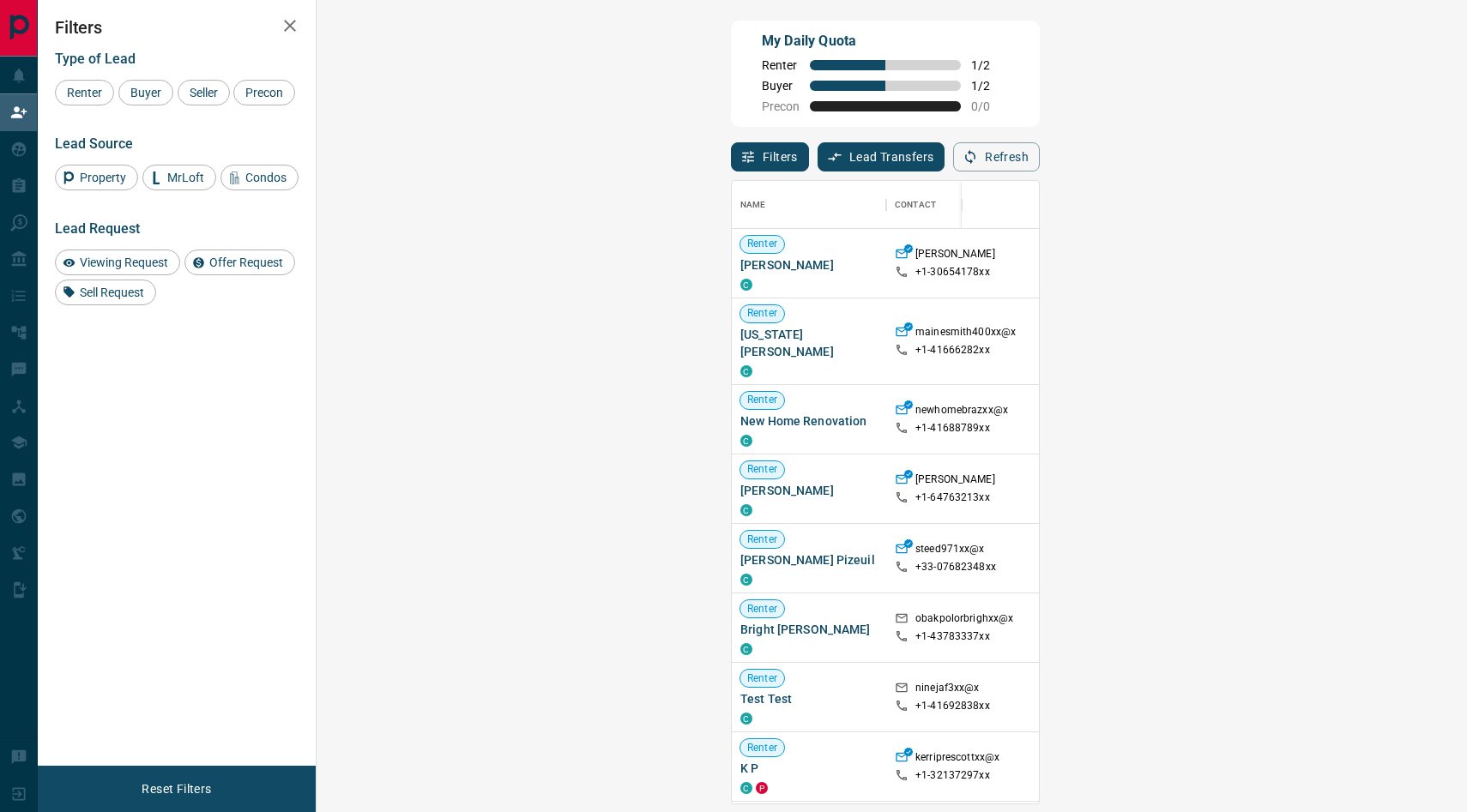
click at [280, 17] on icon "button" at bounding box center [290, 25] width 21 height 21
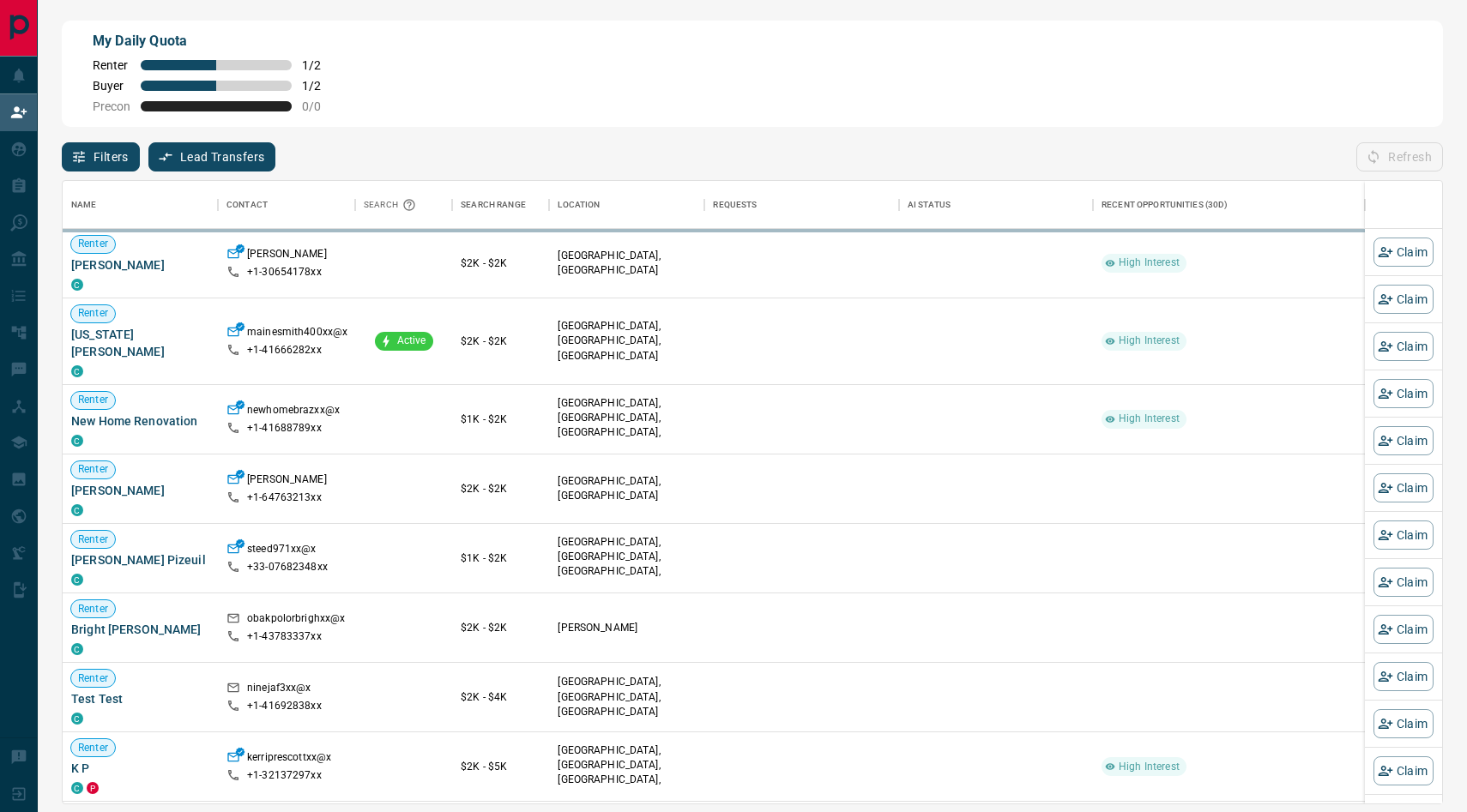
scroll to position [622, 1379]
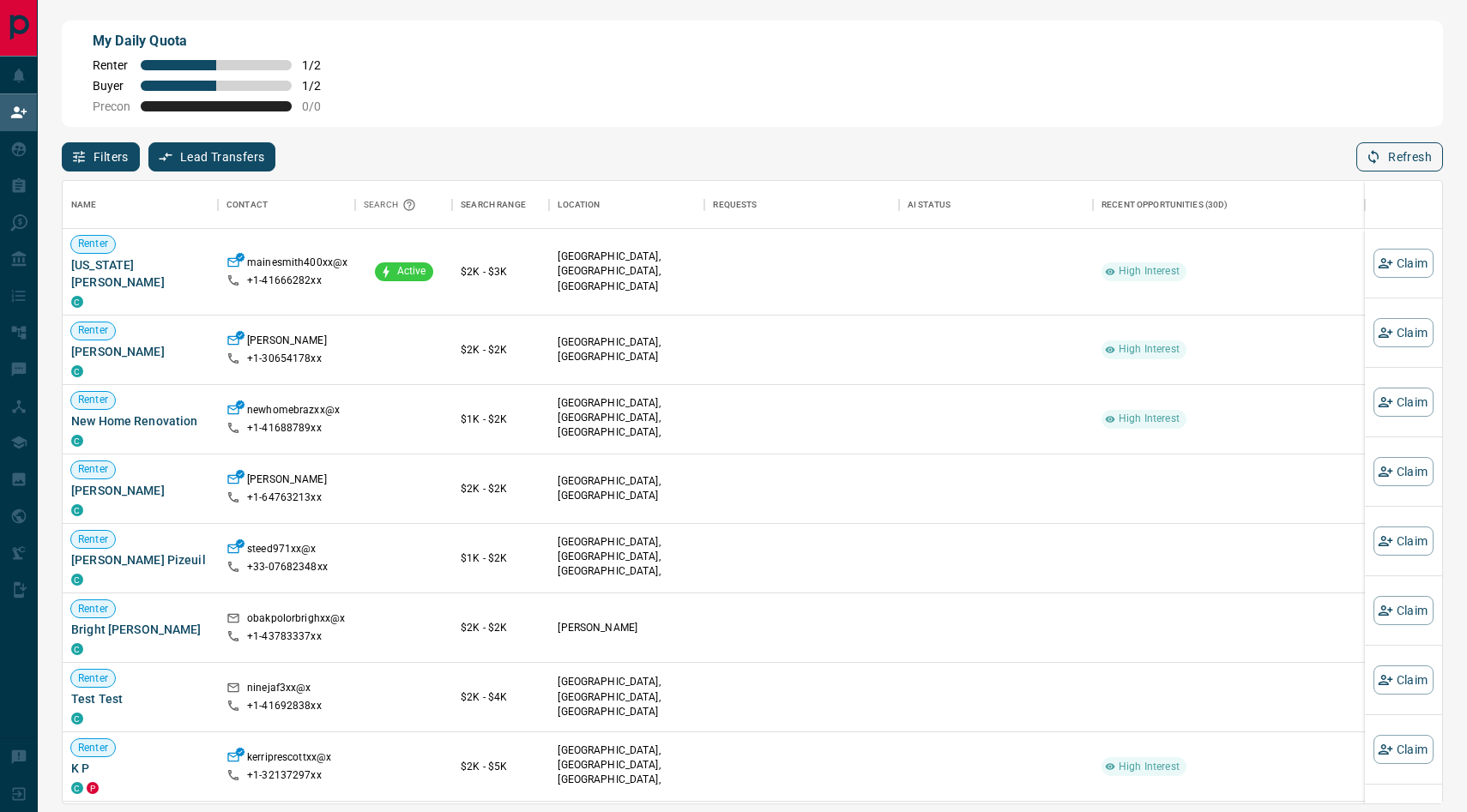
click at [1412, 158] on button "Refresh" at bounding box center [1399, 156] width 87 height 29
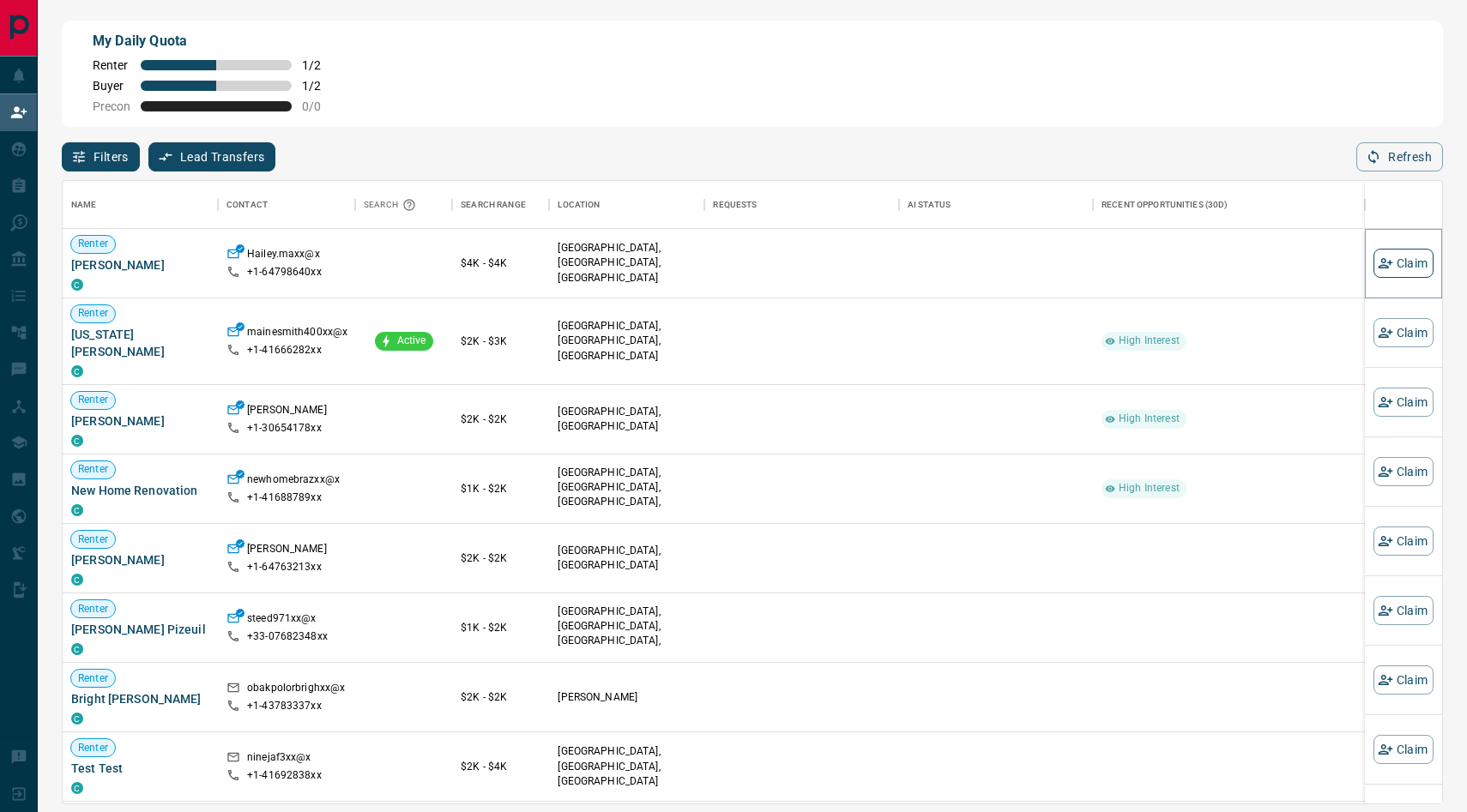
click at [1411, 269] on button "Claim" at bounding box center [1403, 263] width 60 height 29
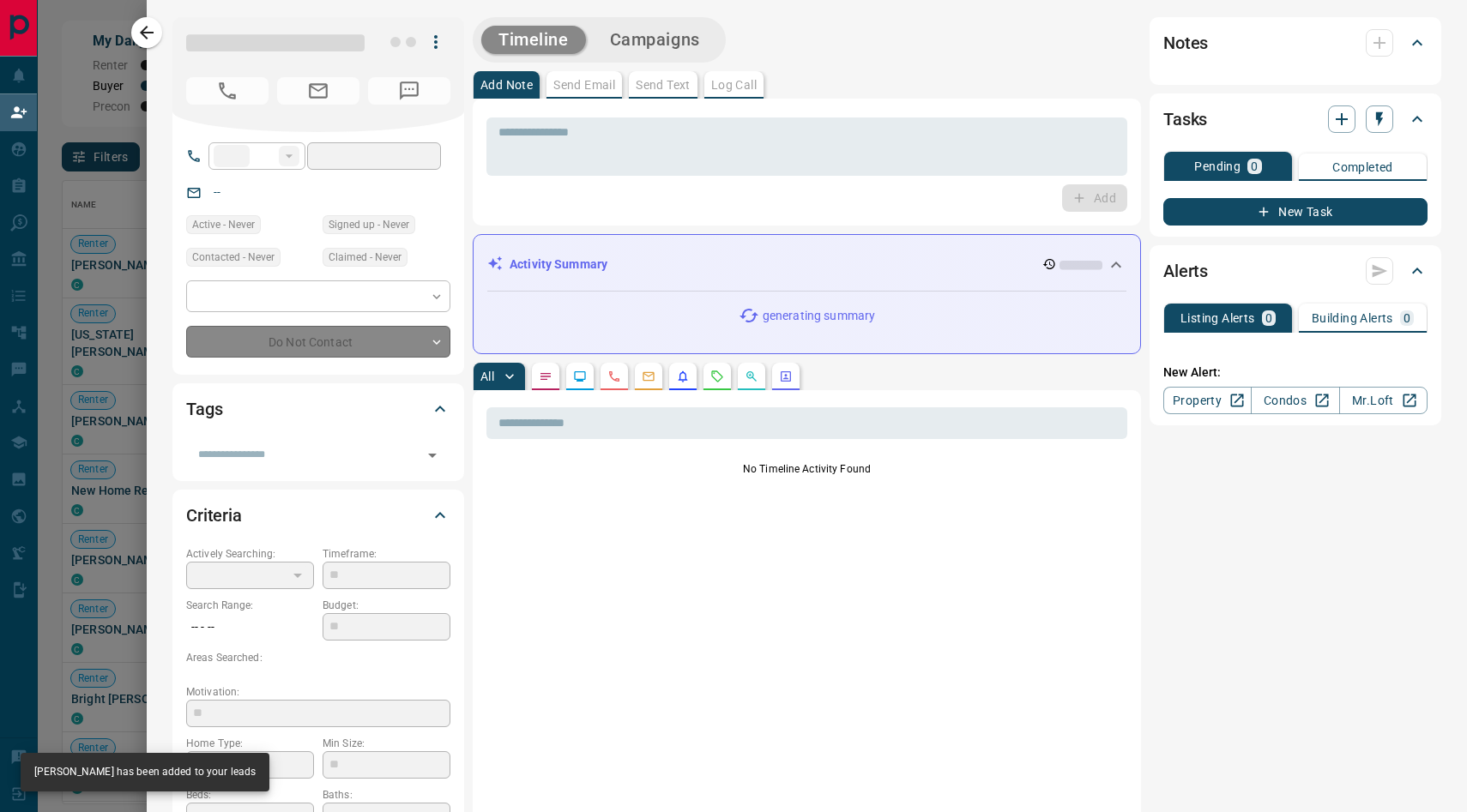
type input "**"
type input "**********"
type input "**"
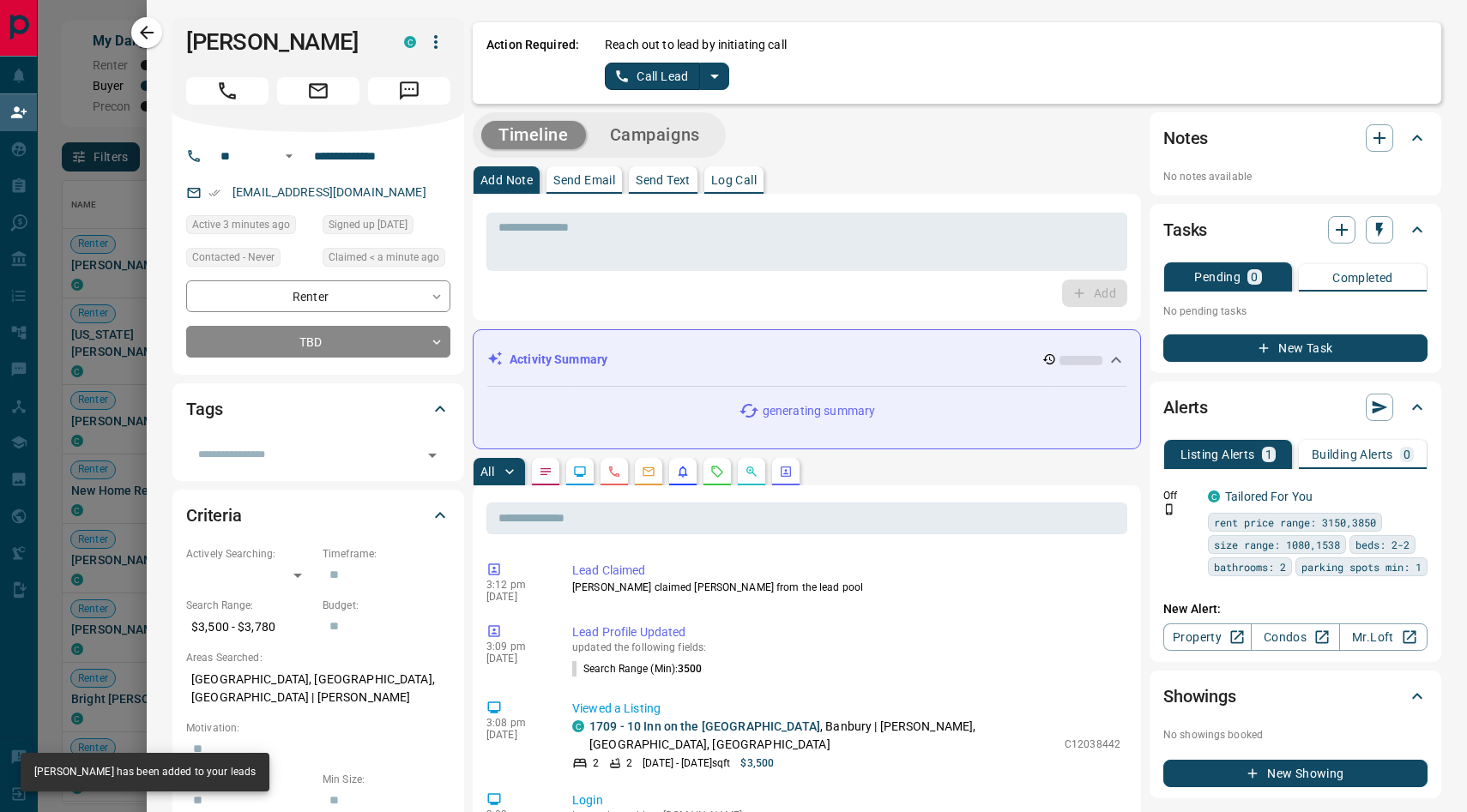
scroll to position [1, 0]
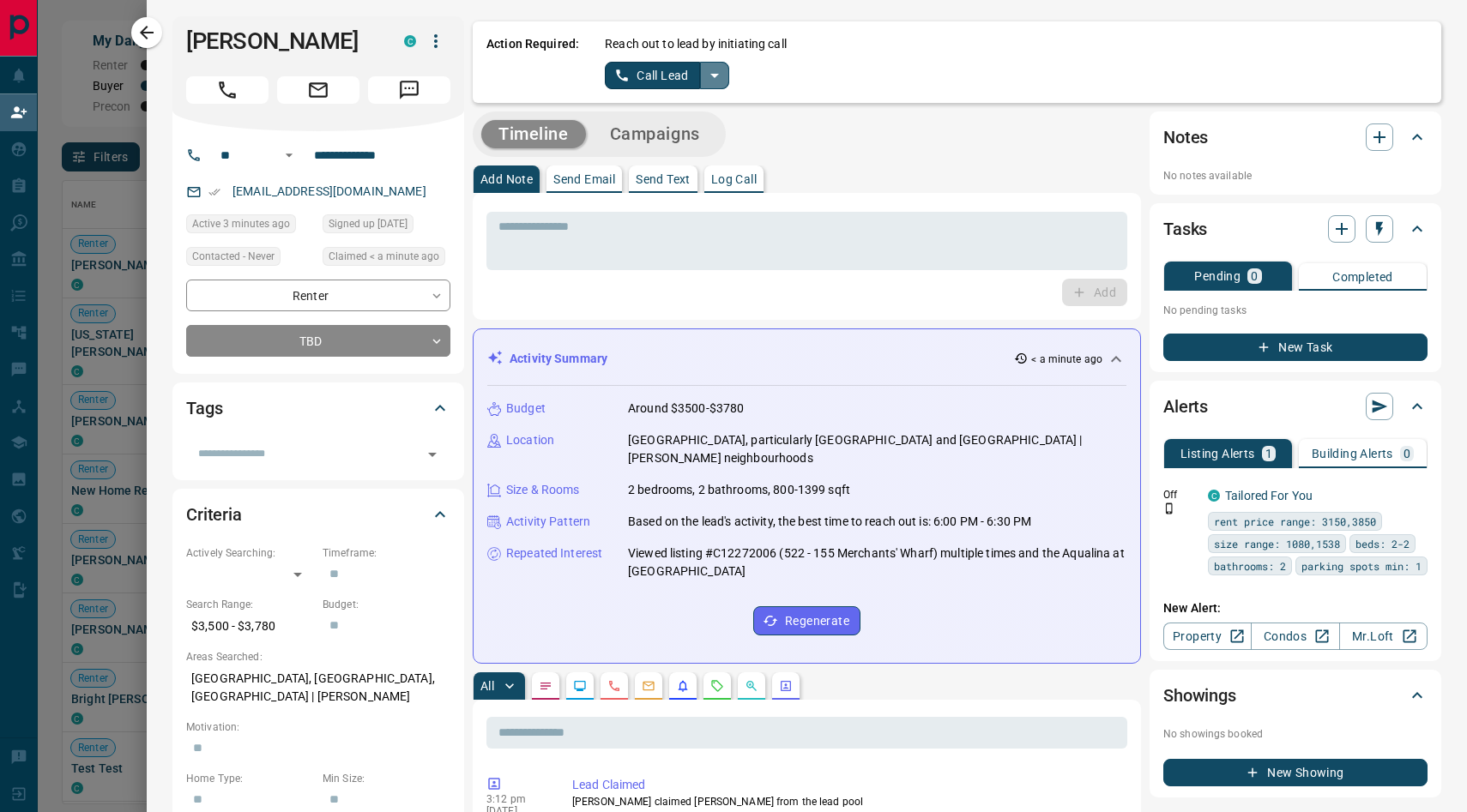
click at [712, 78] on icon "split button" at bounding box center [715, 75] width 21 height 21
click at [656, 133] on li "Log Manual Call" at bounding box center [666, 135] width 105 height 26
click at [631, 72] on button "Log Manual Call" at bounding box center [662, 76] width 114 height 28
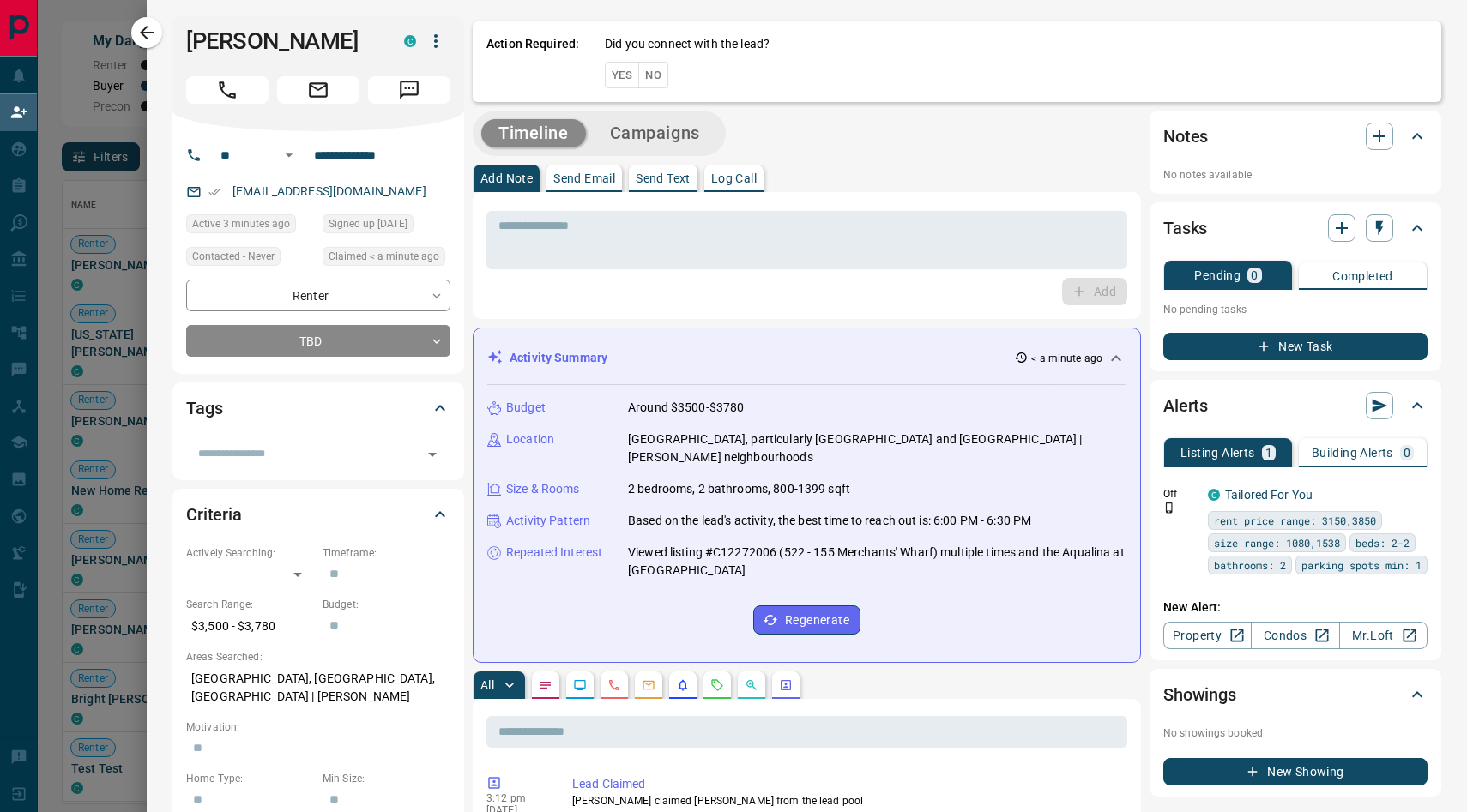
click at [620, 74] on button "Yes" at bounding box center [622, 75] width 34 height 27
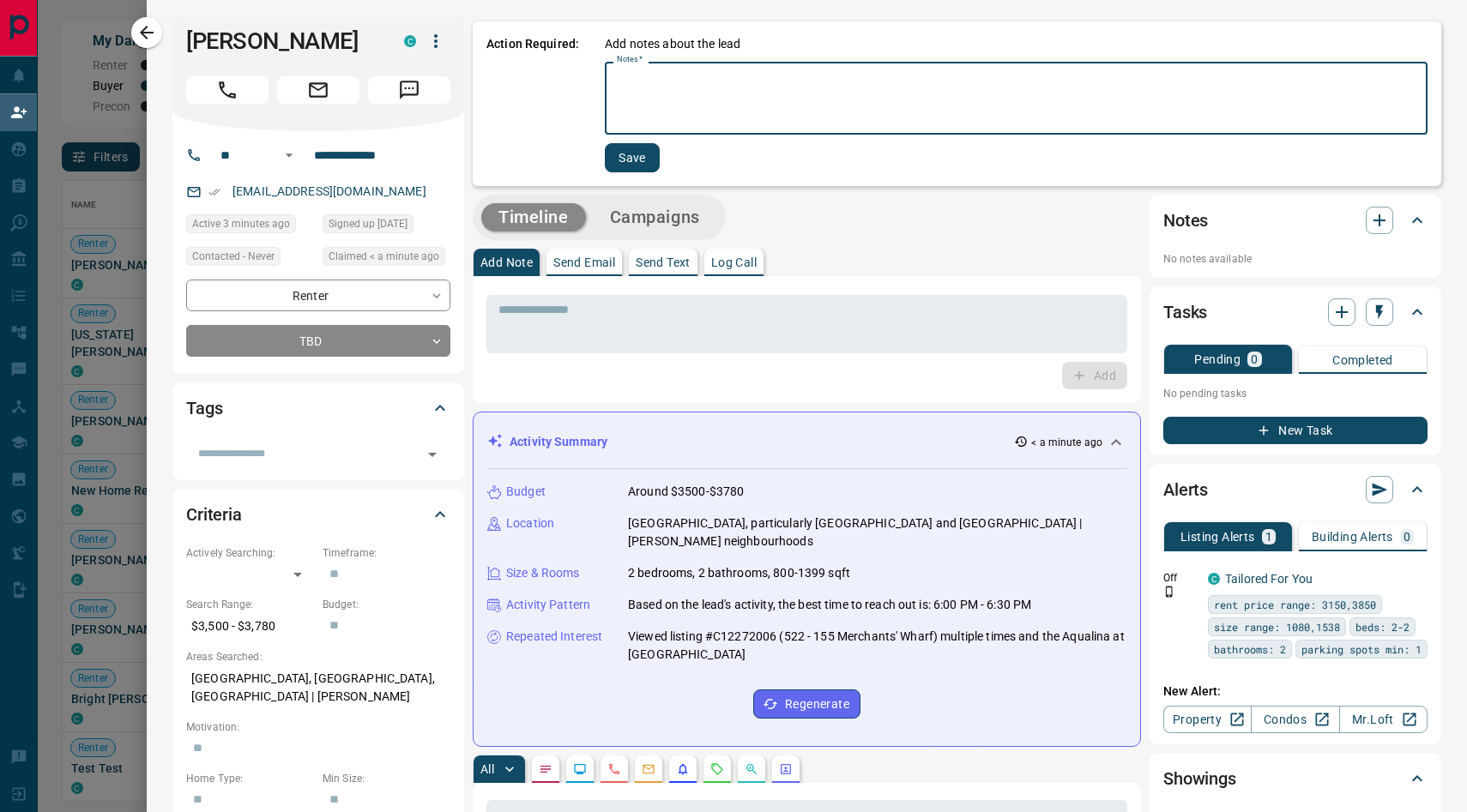
click at [673, 85] on textarea "Notes   *" at bounding box center [1016, 99] width 798 height 59
type textarea "*******"
click at [642, 164] on button "Save" at bounding box center [630, 157] width 55 height 29
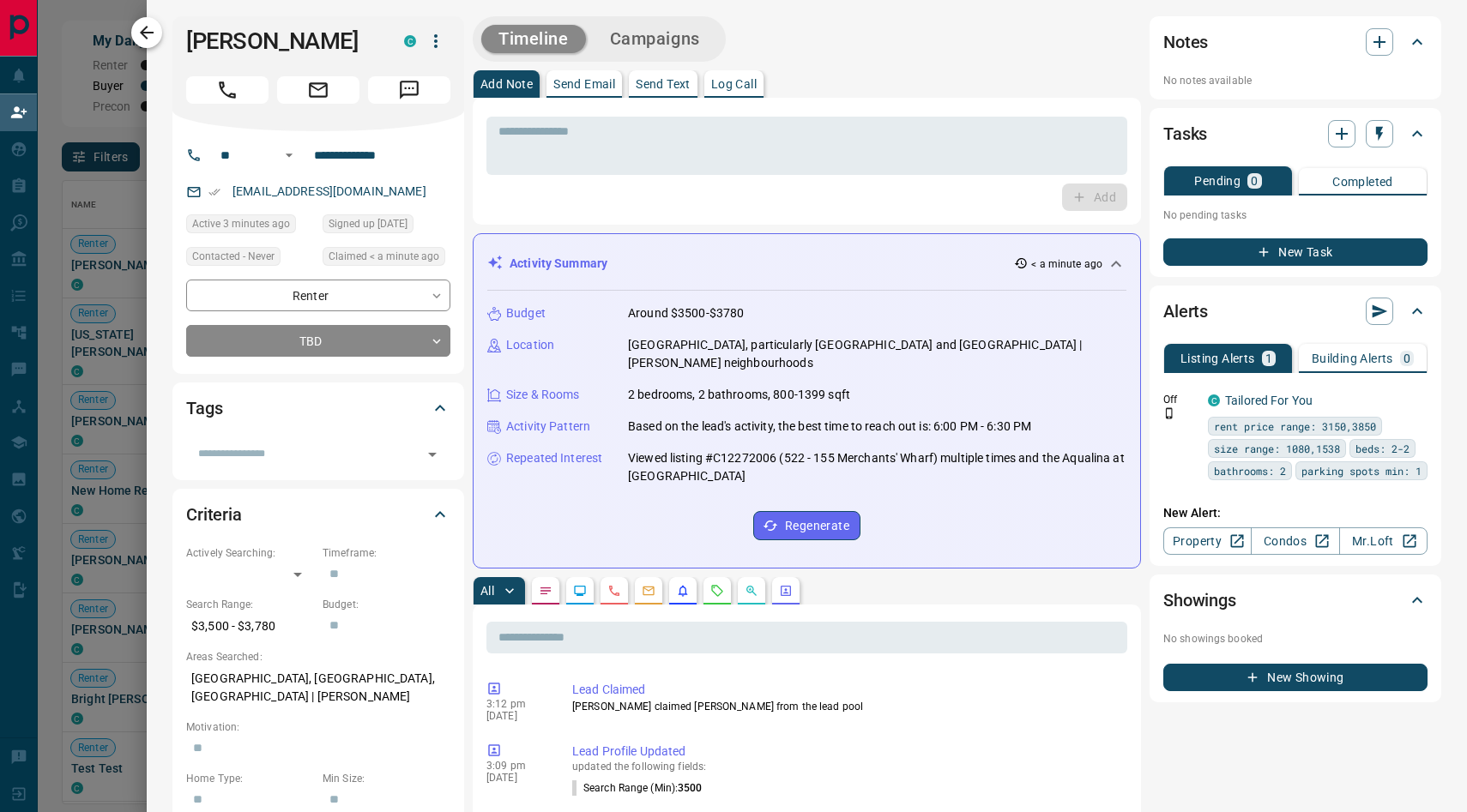
click at [146, 33] on icon "button" at bounding box center [147, 33] width 14 height 14
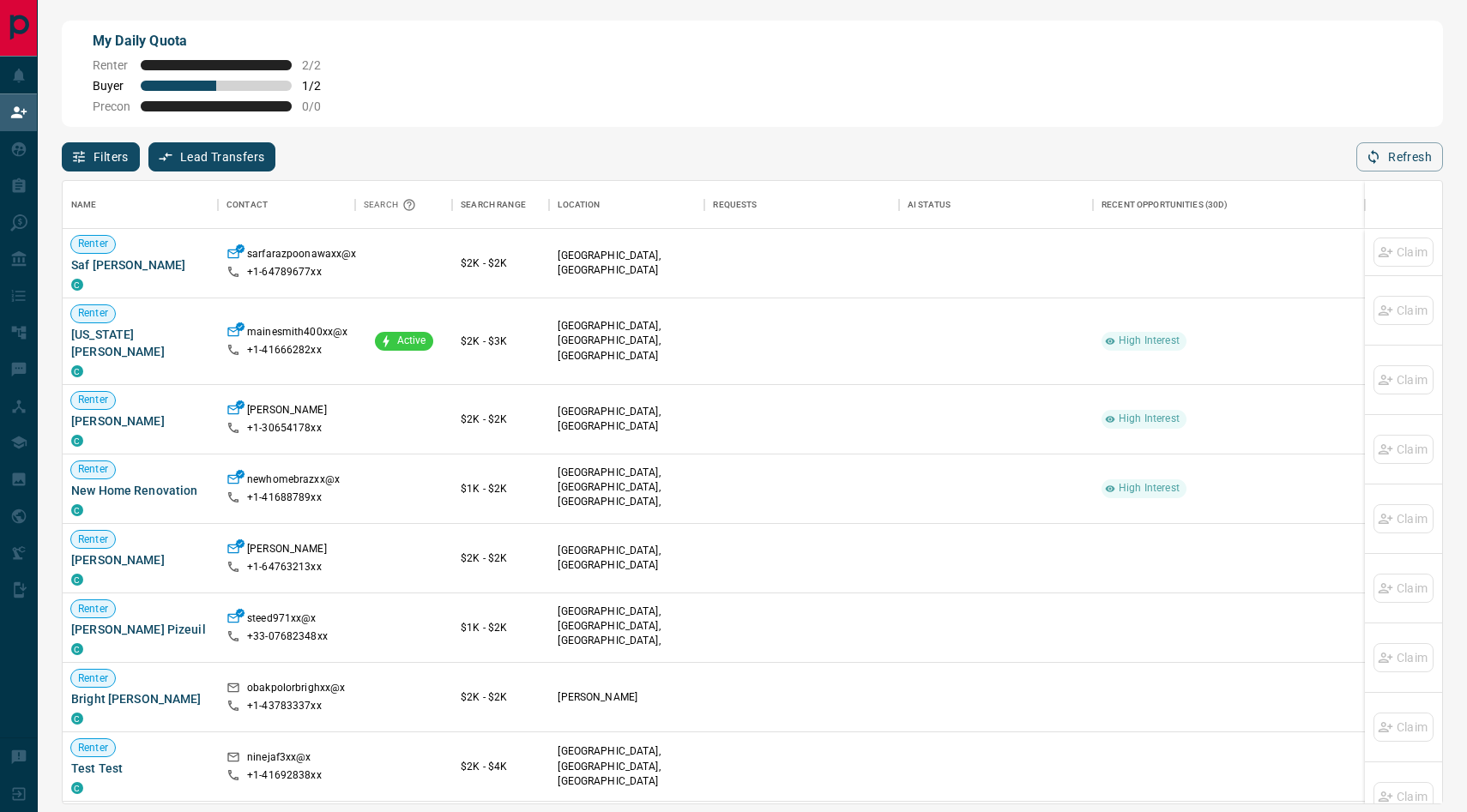
scroll to position [622, 1379]
click at [1428, 174] on div "Name Contact Search Search Range Location Requests AI Status Recent Opportuniti…" at bounding box center [752, 487] width 1381 height 633
click at [1425, 156] on button "Refresh" at bounding box center [1399, 156] width 87 height 29
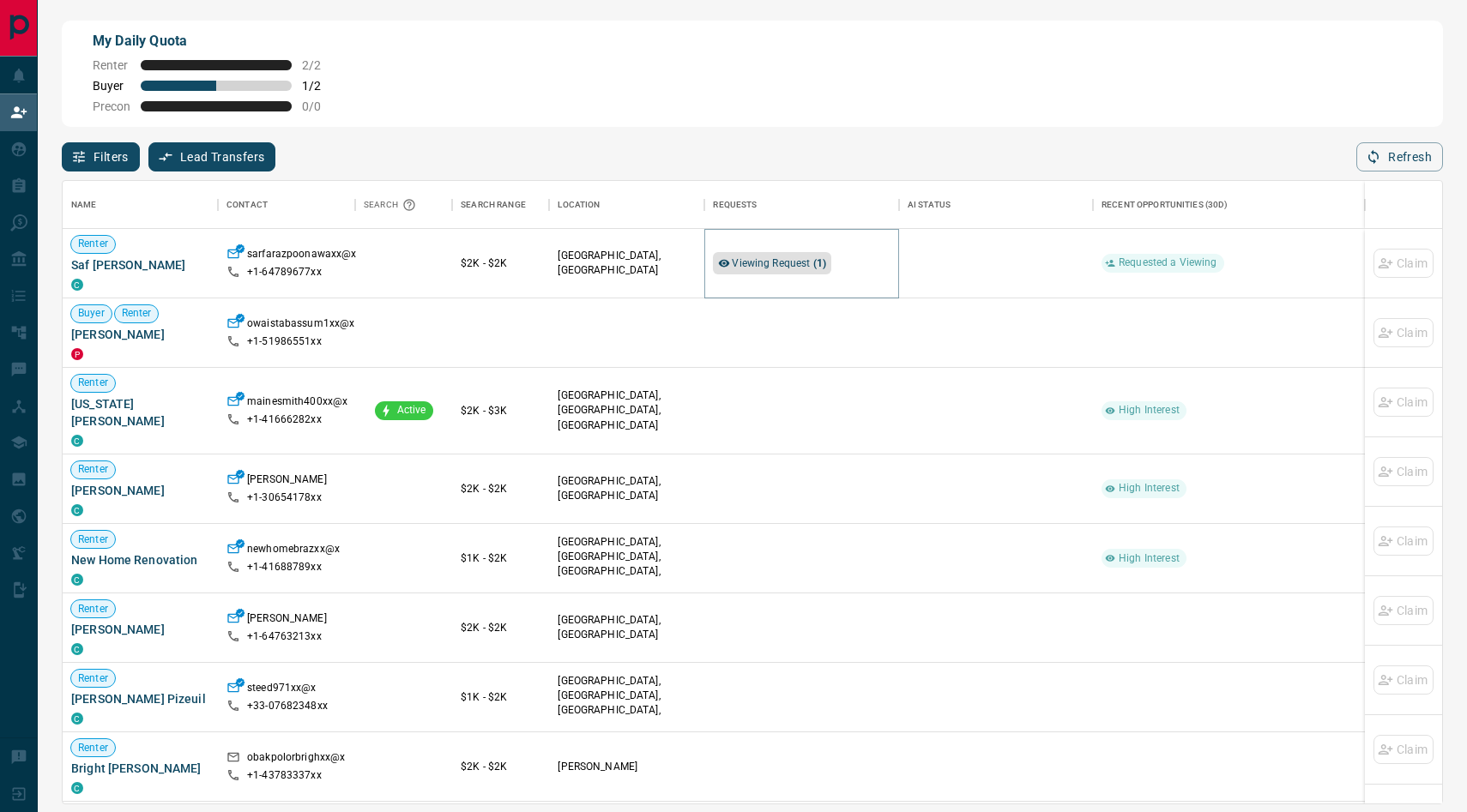
click at [786, 259] on span "Viewing Request ( 1 )" at bounding box center [778, 263] width 95 height 12
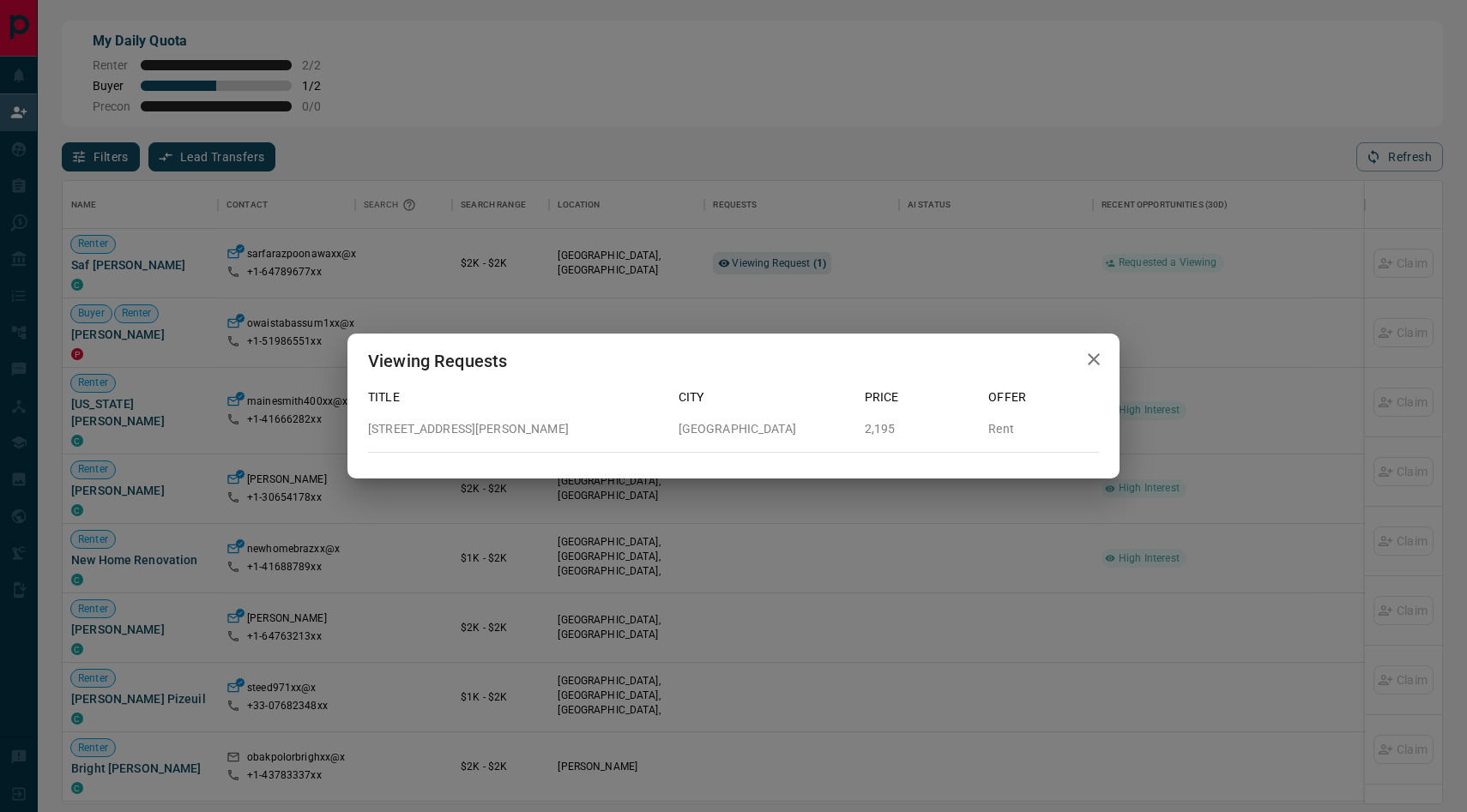
click at [1099, 359] on icon "button" at bounding box center [1093, 359] width 21 height 21
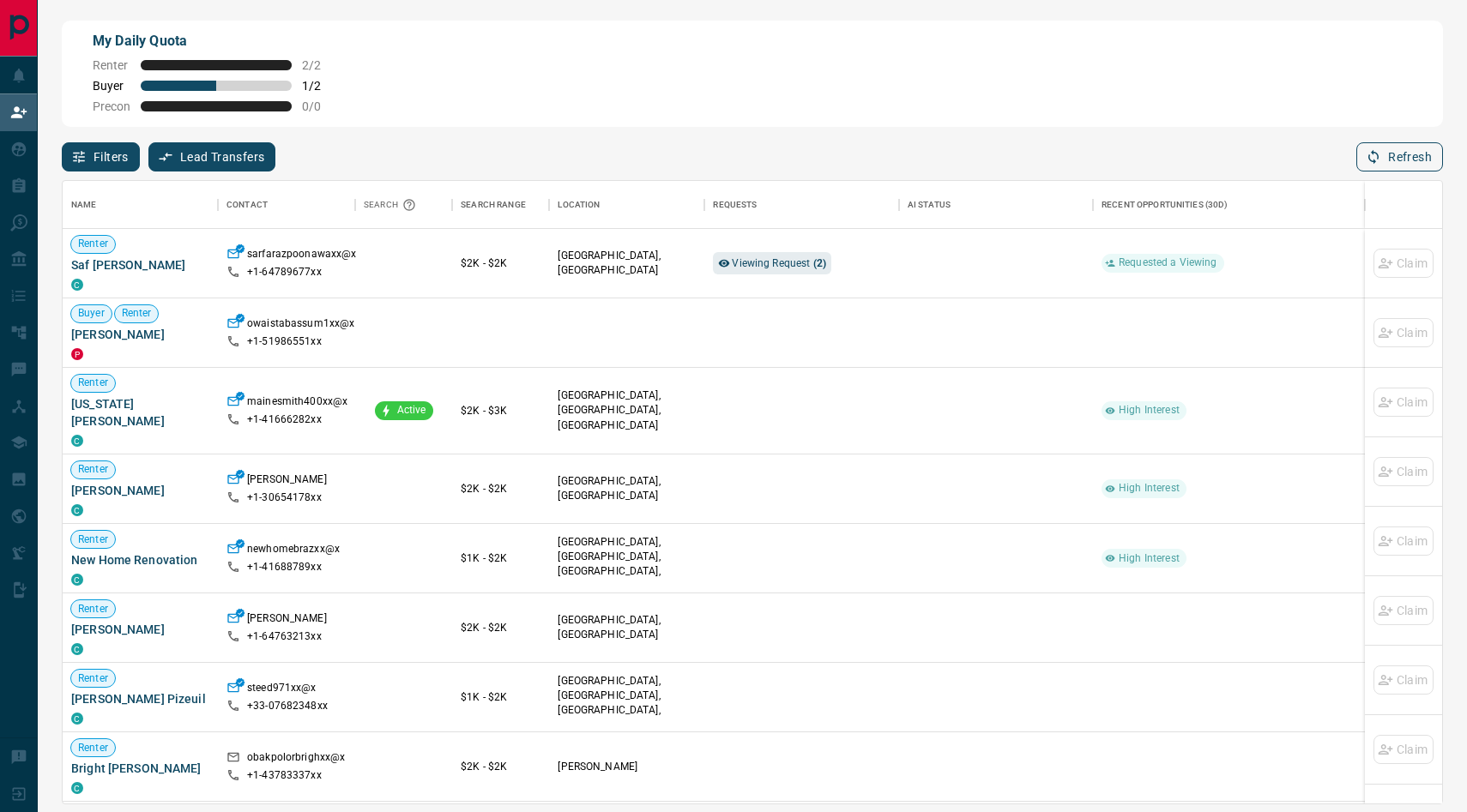
click at [1405, 151] on button "Refresh" at bounding box center [1399, 156] width 87 height 29
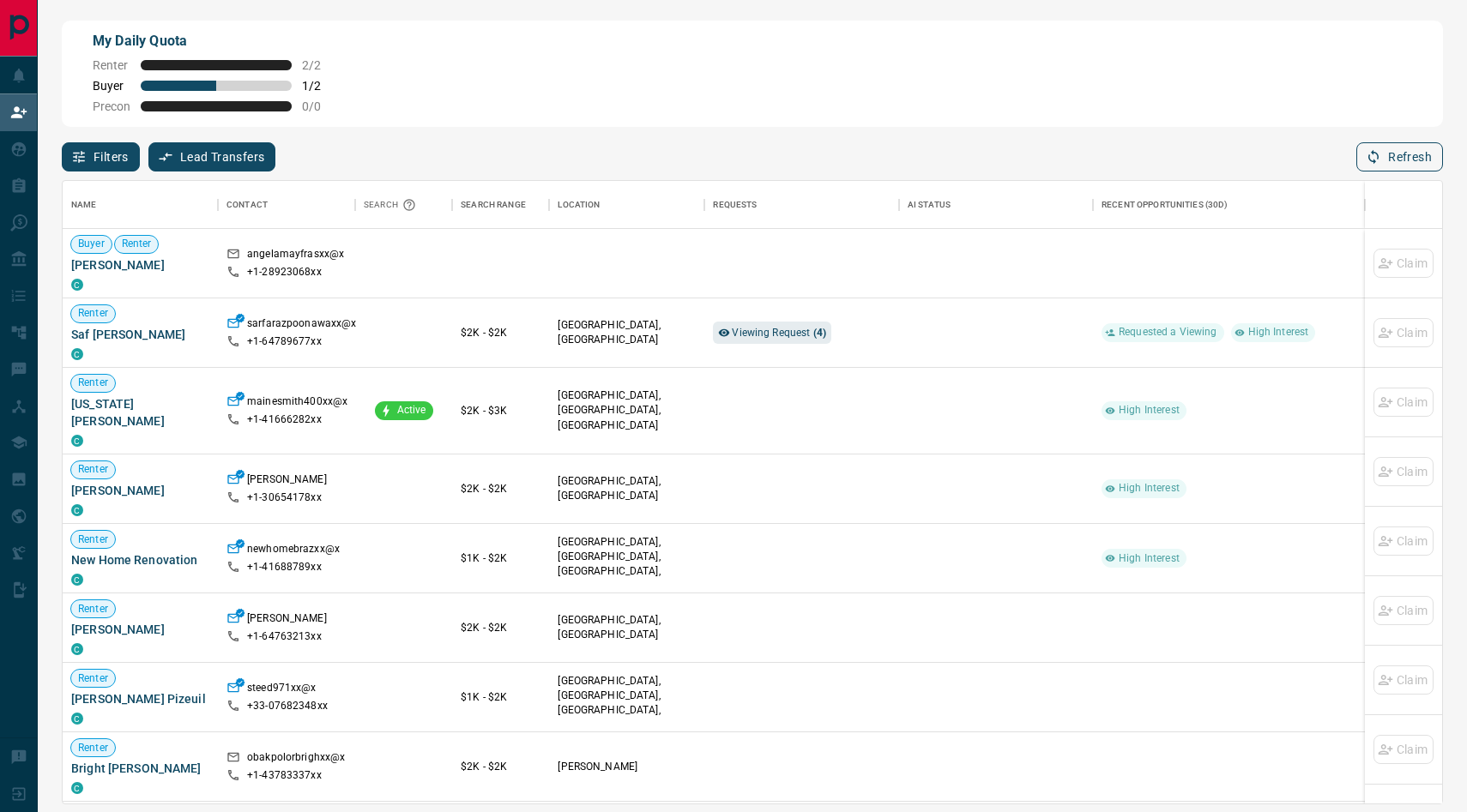
click at [1374, 164] on button "Refresh" at bounding box center [1399, 156] width 87 height 29
click at [1384, 155] on button "Refresh" at bounding box center [1399, 156] width 87 height 29
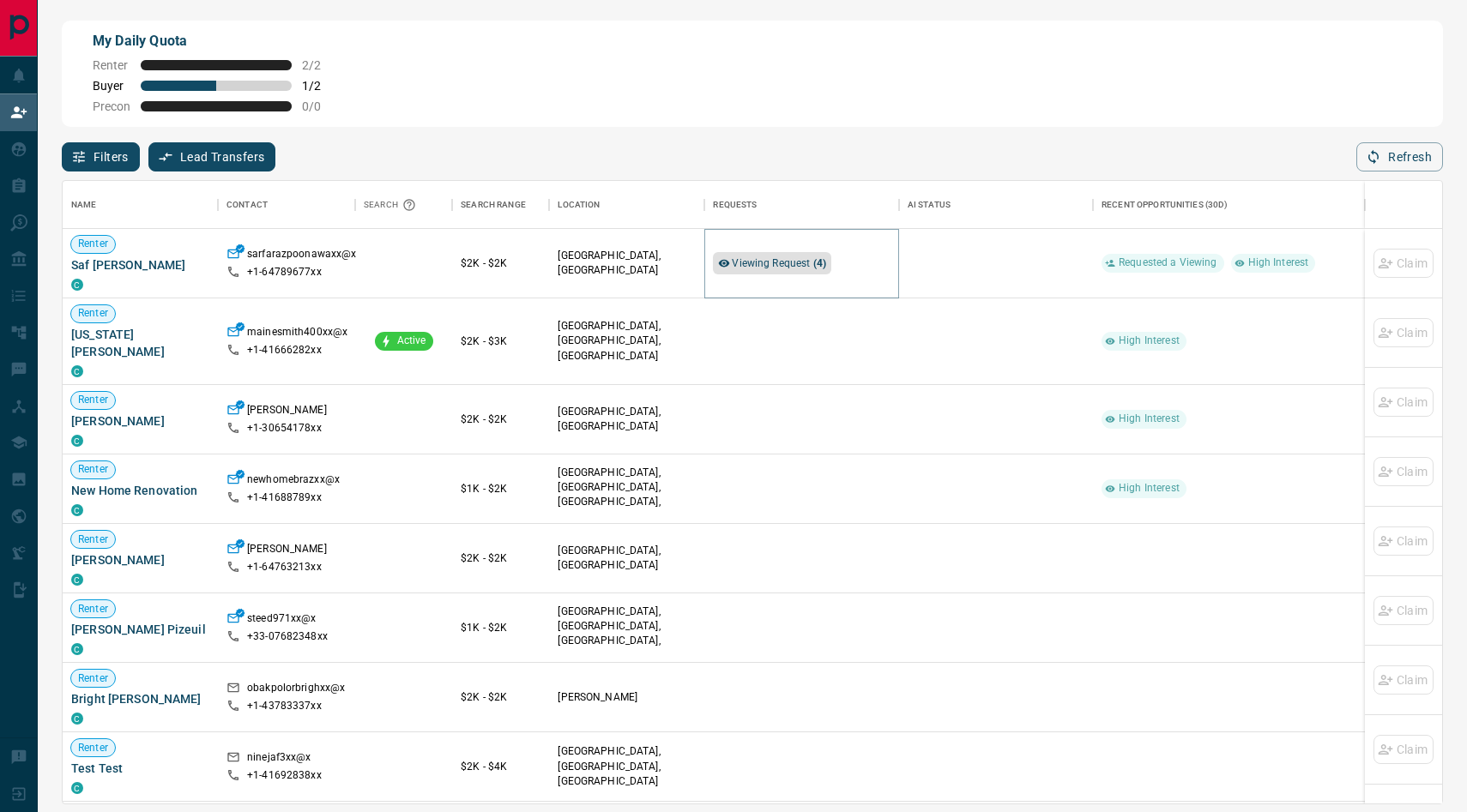
click at [781, 263] on span "Viewing Request ( 4 )" at bounding box center [778, 263] width 95 height 12
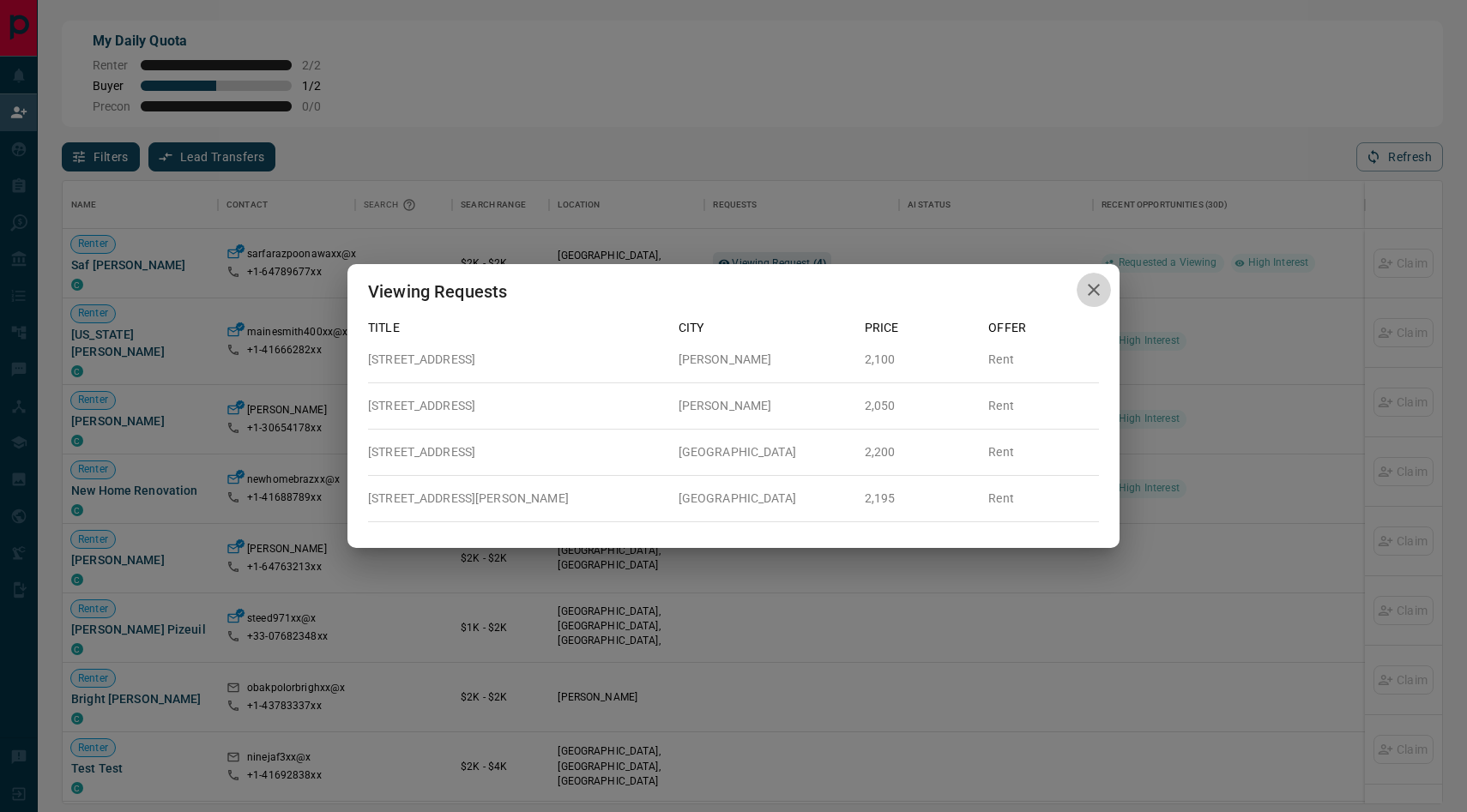
click at [1092, 286] on icon "button" at bounding box center [1093, 290] width 21 height 21
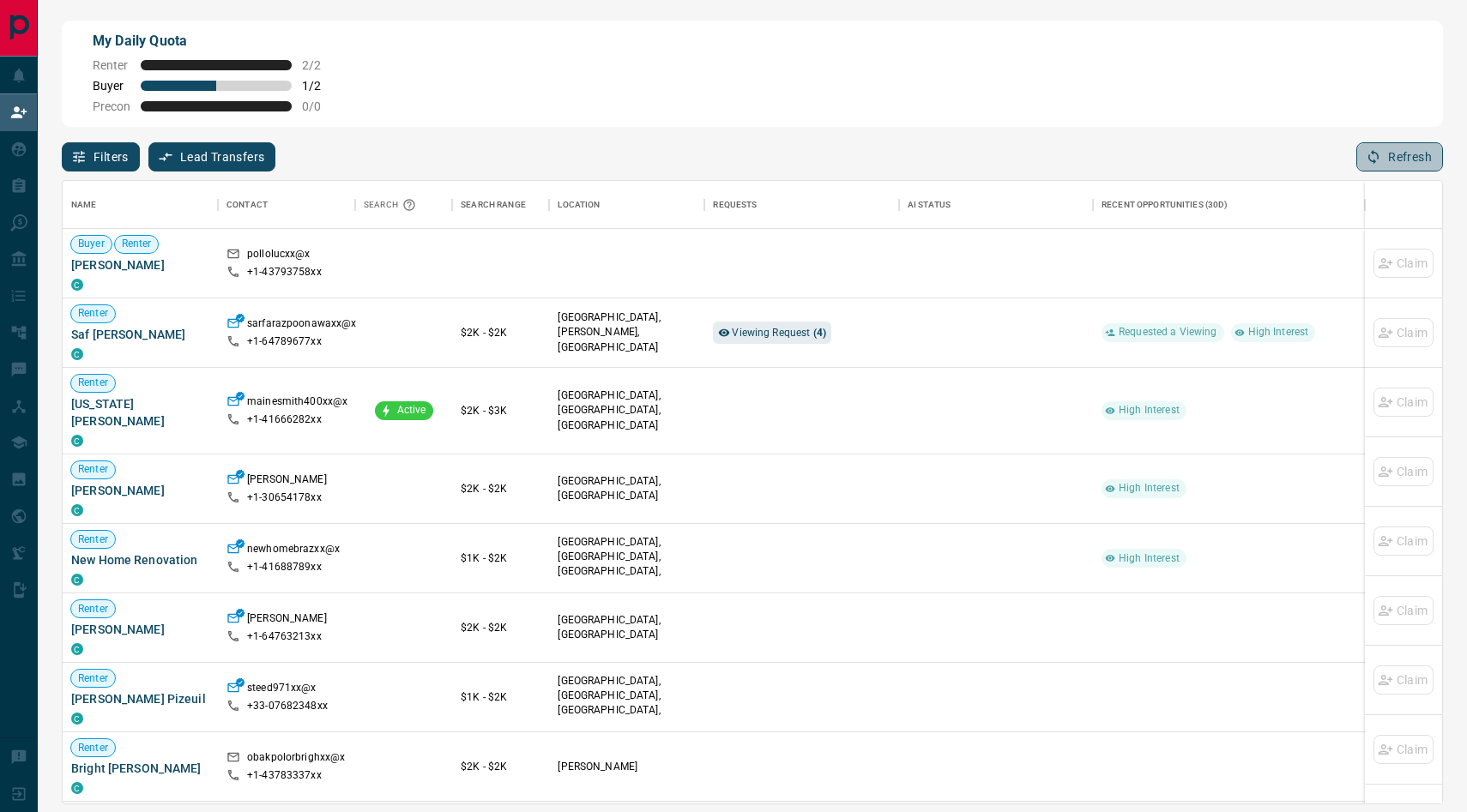
click at [1391, 142] on button "Refresh" at bounding box center [1399, 156] width 87 height 29
click at [770, 334] on span "Viewing Request ( 4 )" at bounding box center [778, 333] width 95 height 12
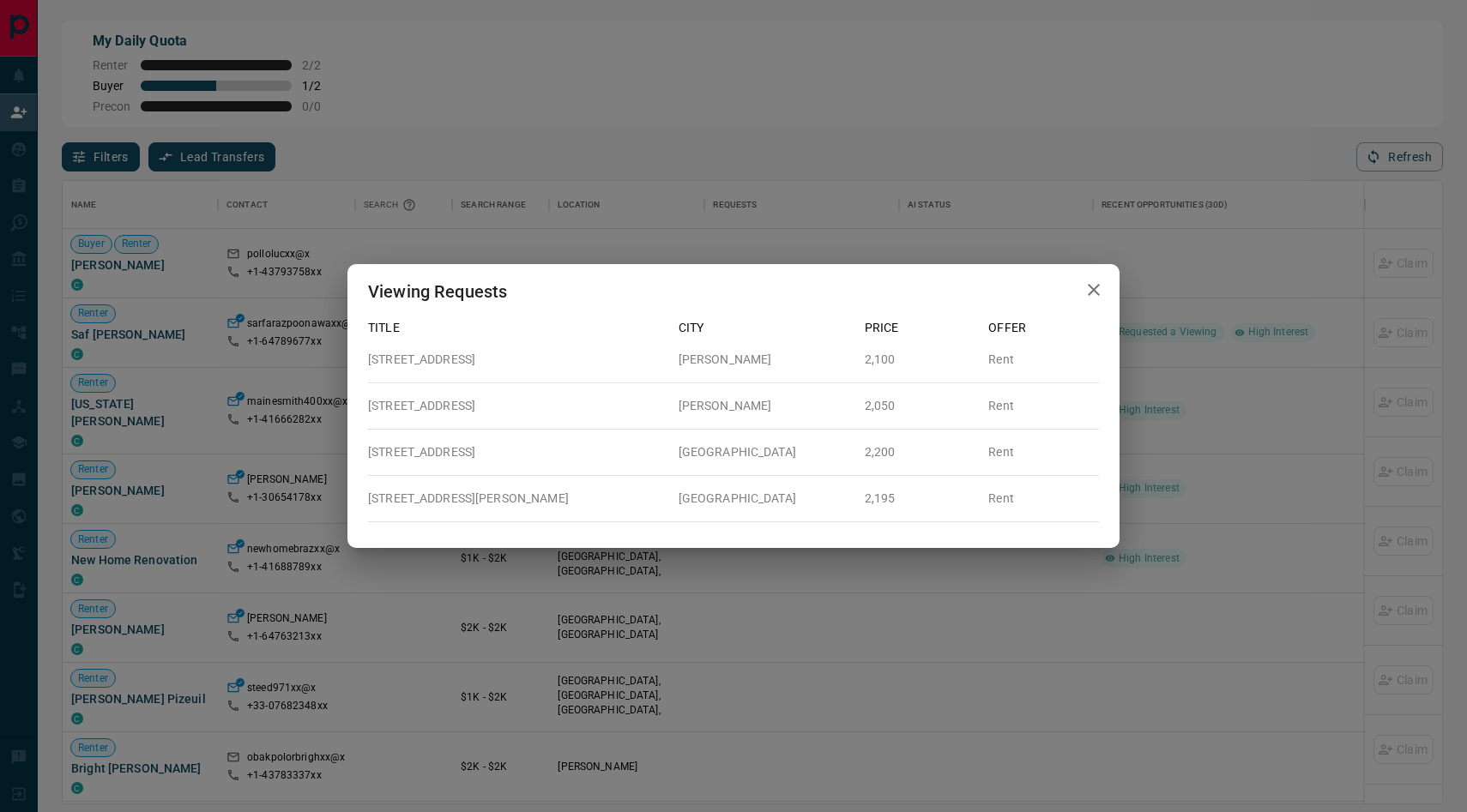
click at [1099, 285] on icon "button" at bounding box center [1093, 290] width 21 height 21
